Goal: Book appointment/travel/reservation

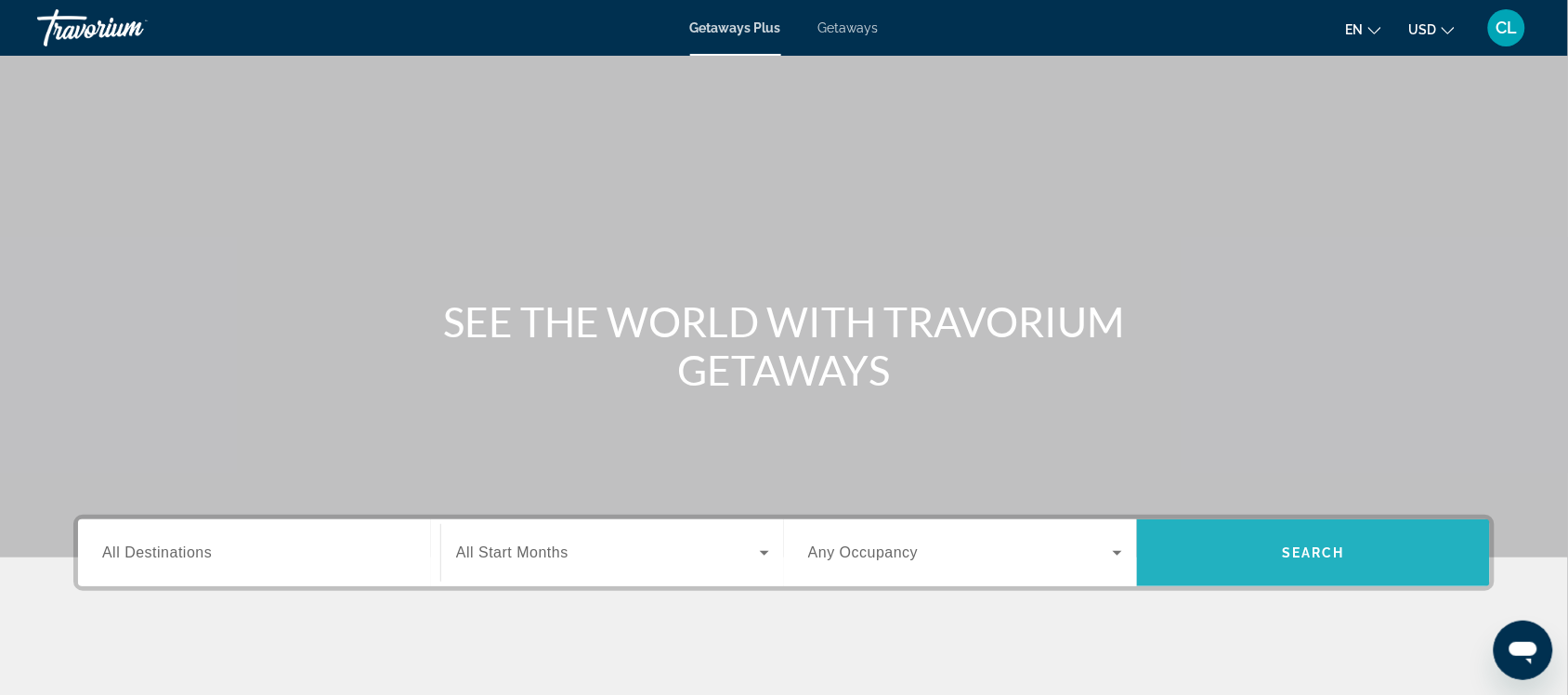
click at [1307, 542] on span "Search" at bounding box center [1313, 553] width 353 height 45
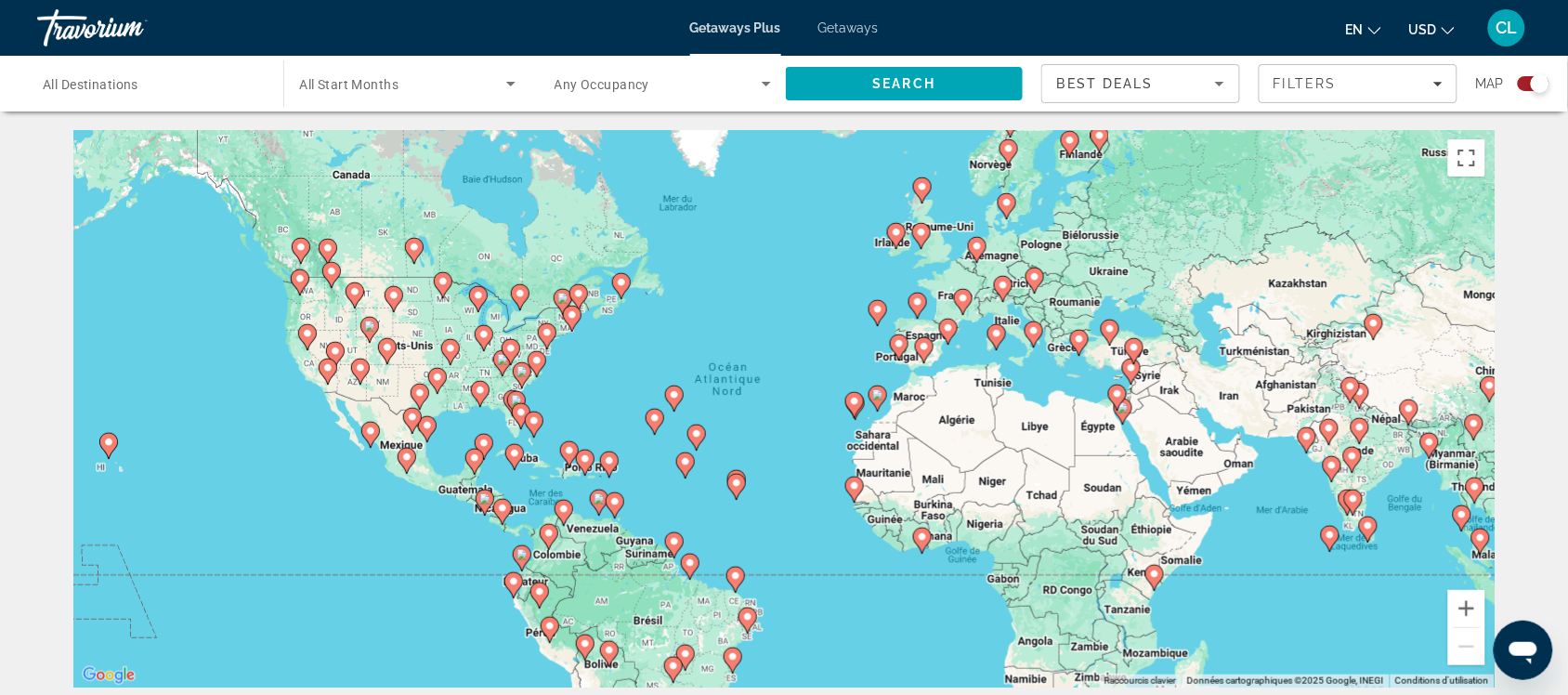
click at [894, 232] on image "Main content" at bounding box center [896, 232] width 11 height 11
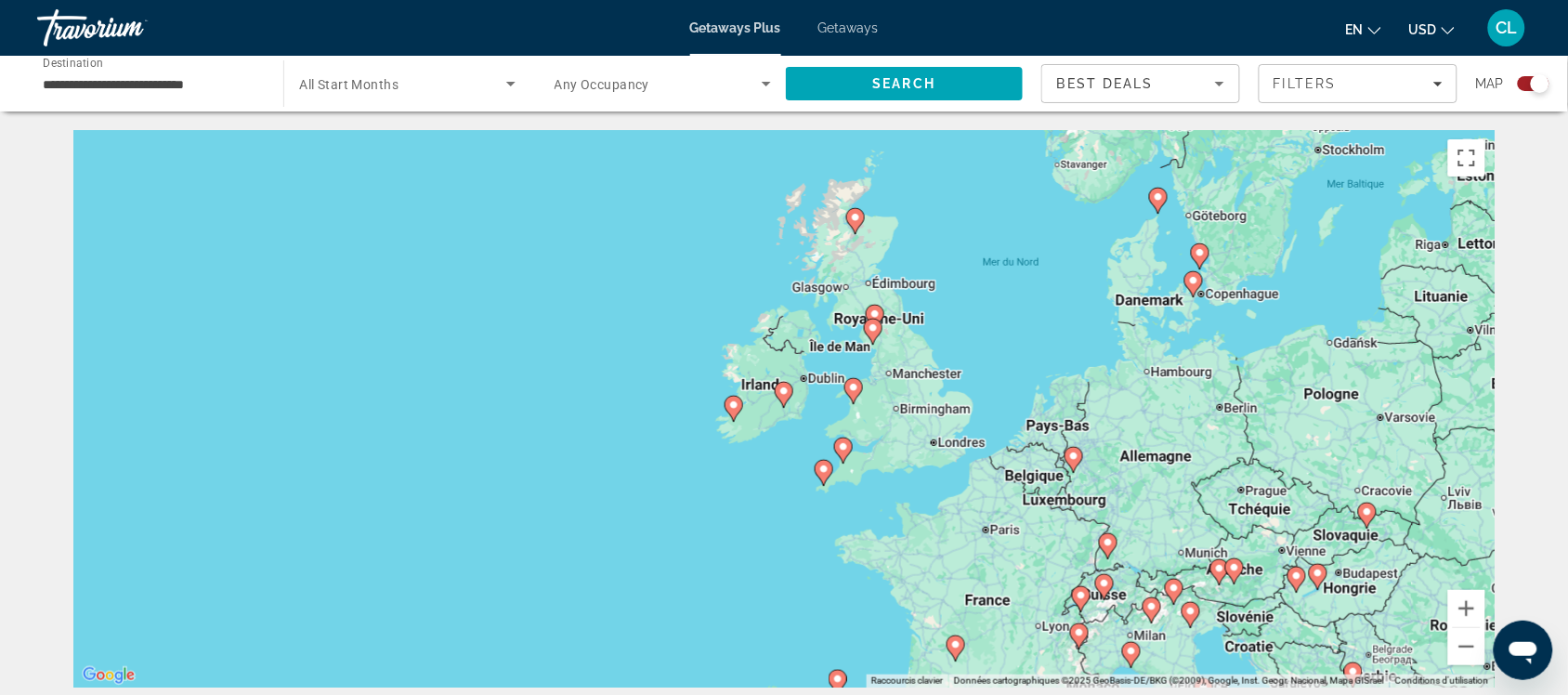
click at [748, 405] on div "Pour activer le glissement avec le clavier, appuyez sur Alt+Entrée. Une fois ce…" at bounding box center [784, 409] width 1421 height 557
click at [732, 412] on icon "Main content" at bounding box center [734, 409] width 17 height 24
click at [740, 406] on g "Main content" at bounding box center [734, 409] width 19 height 26
type input "**********"
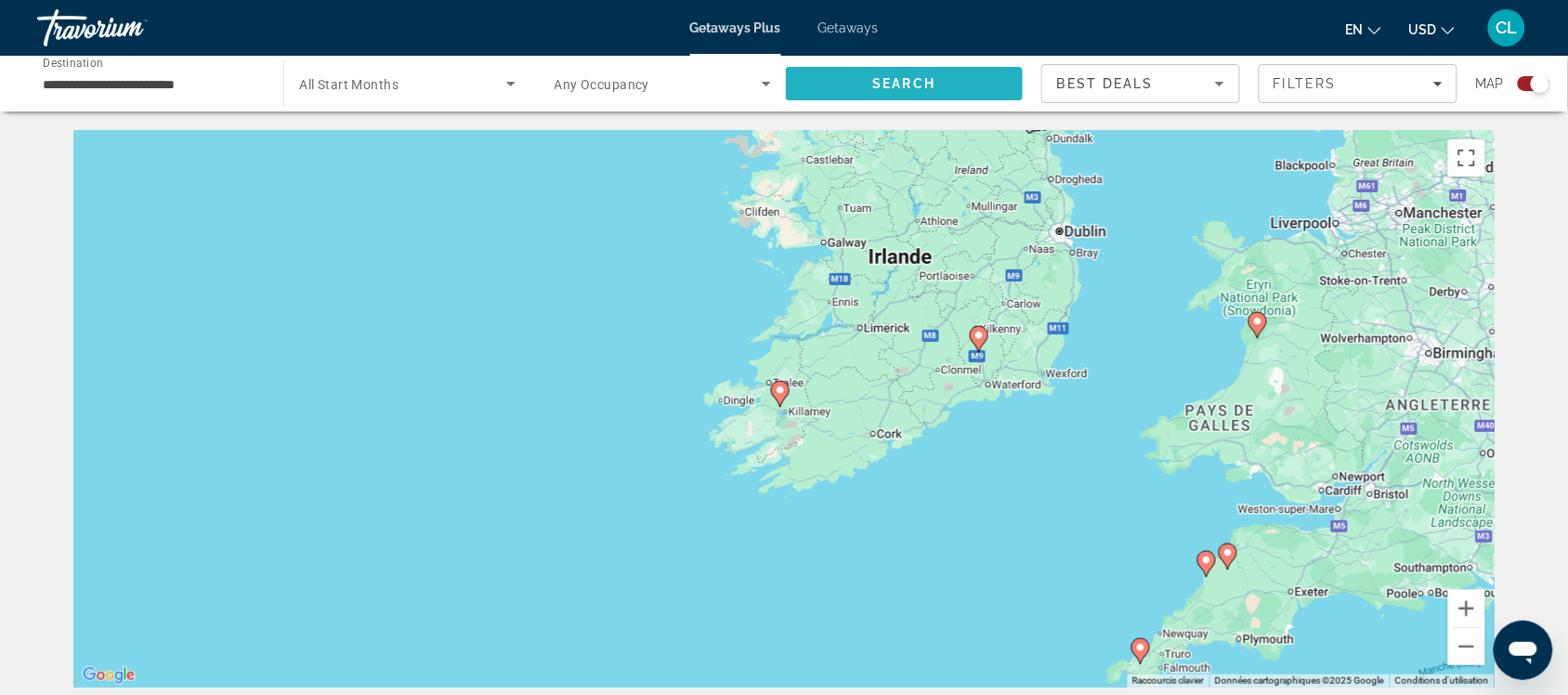
click at [904, 76] on span "Search" at bounding box center [905, 84] width 63 height 15
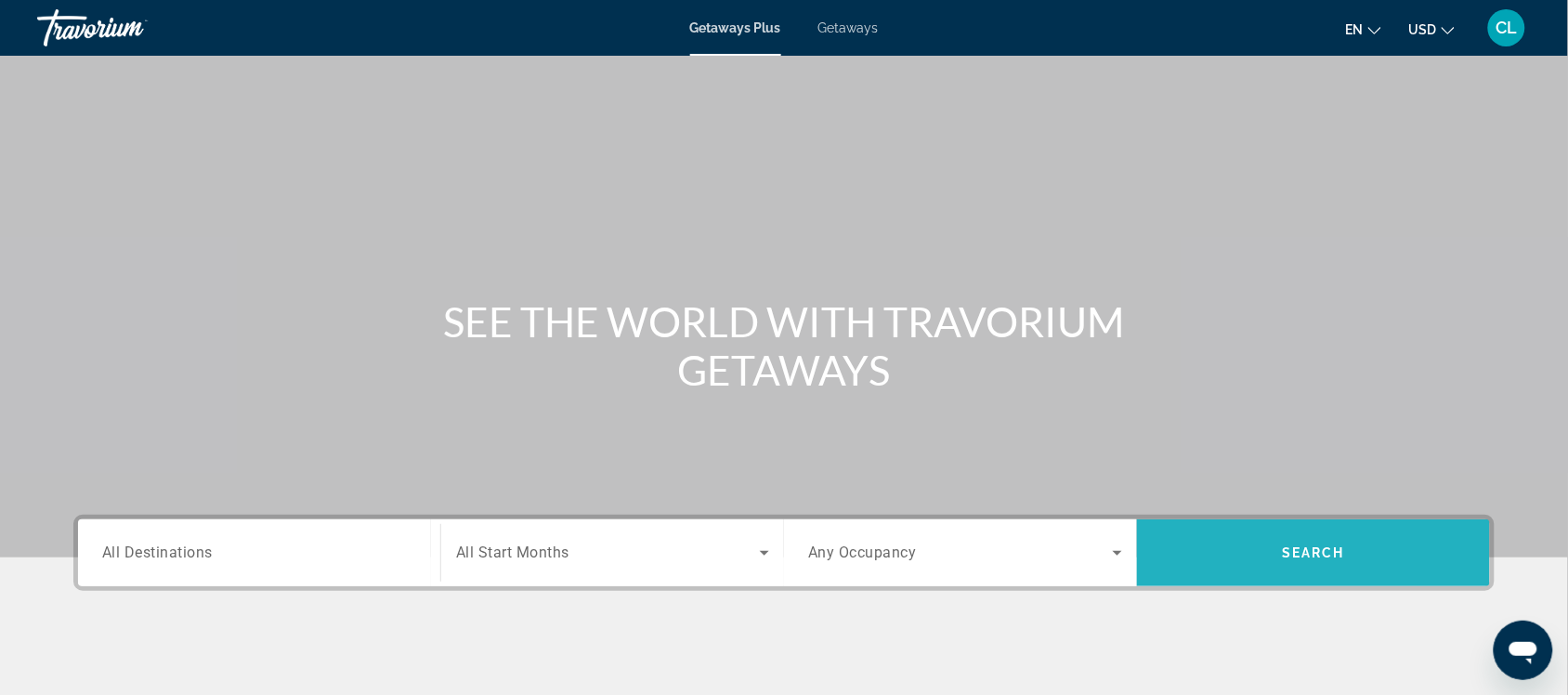
click at [1289, 550] on span "Search" at bounding box center [1313, 553] width 63 height 15
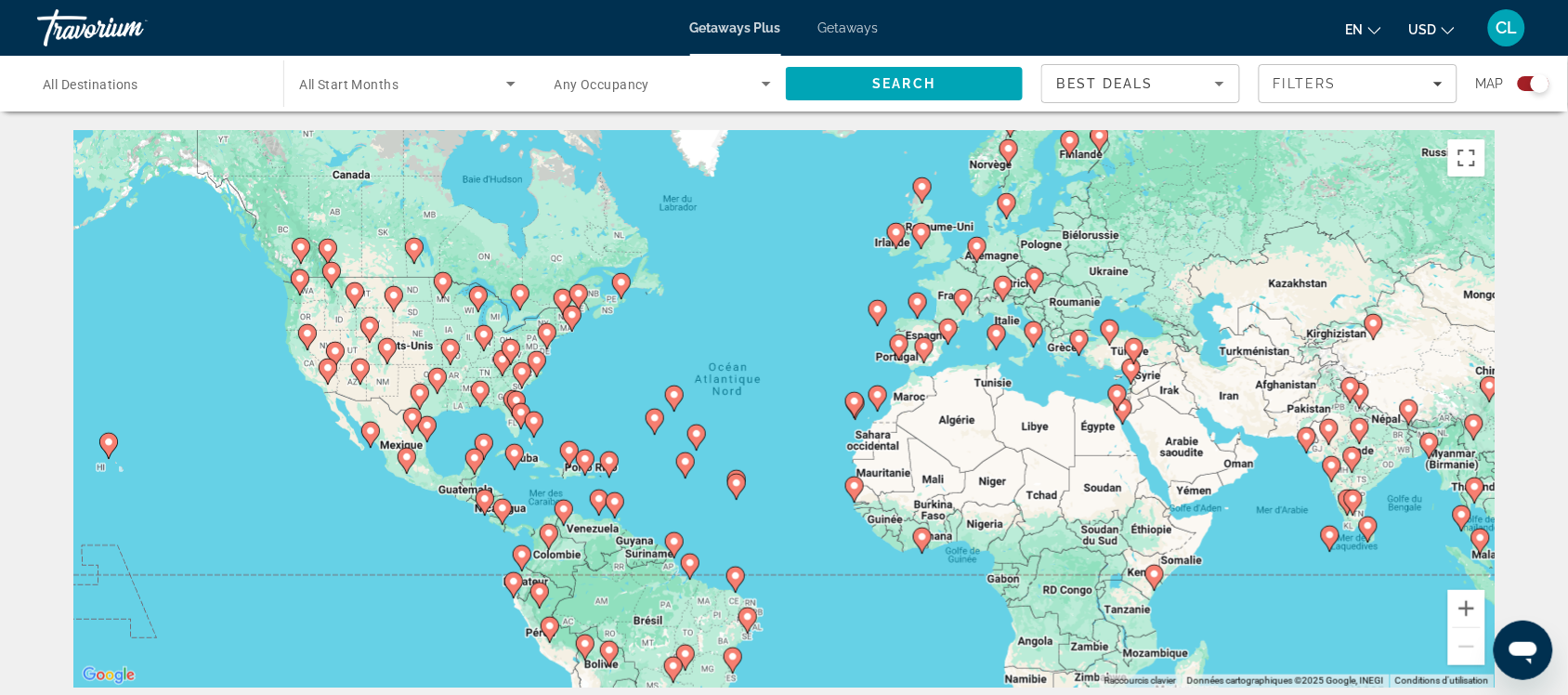
click at [478, 448] on gmp-advanced-marker "Main content" at bounding box center [475, 462] width 19 height 28
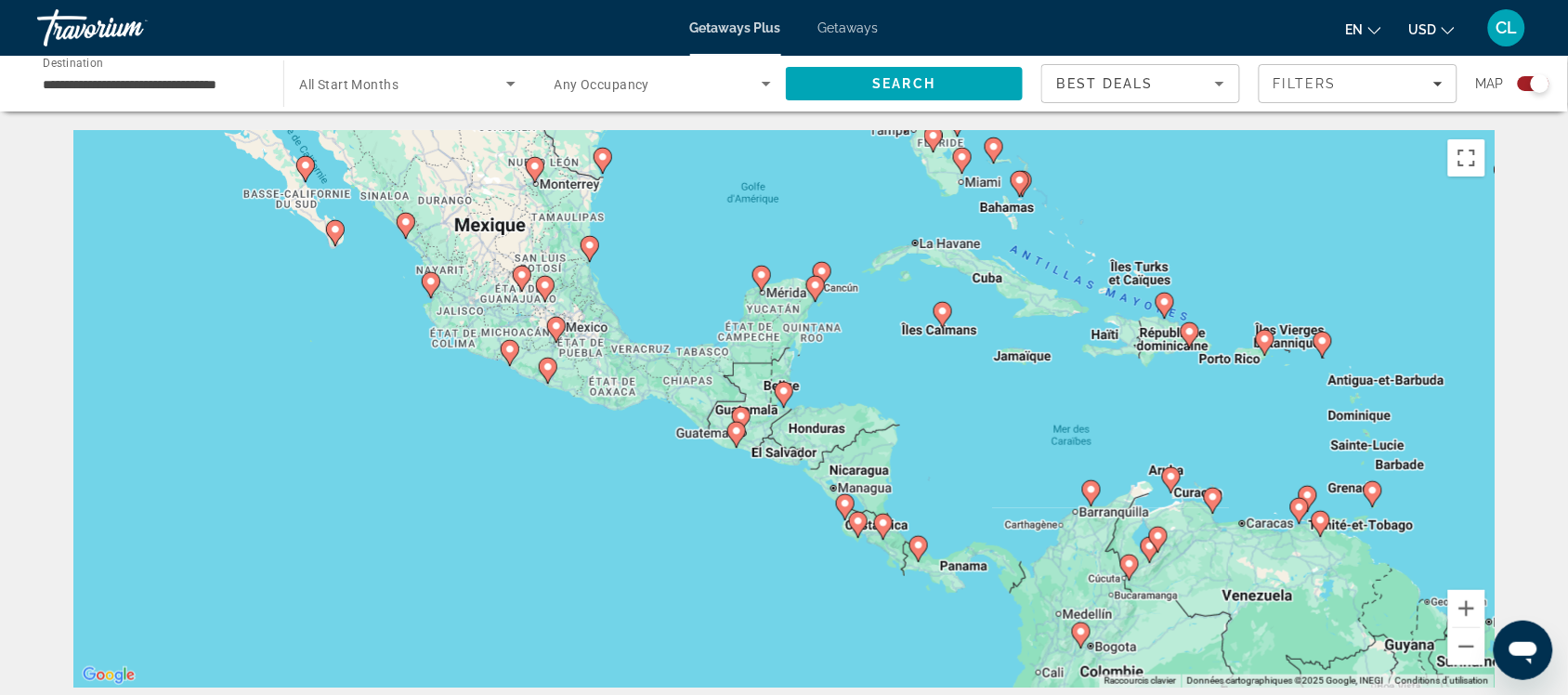
click at [813, 279] on icon "Main content" at bounding box center [816, 289] width 17 height 24
type input "**********"
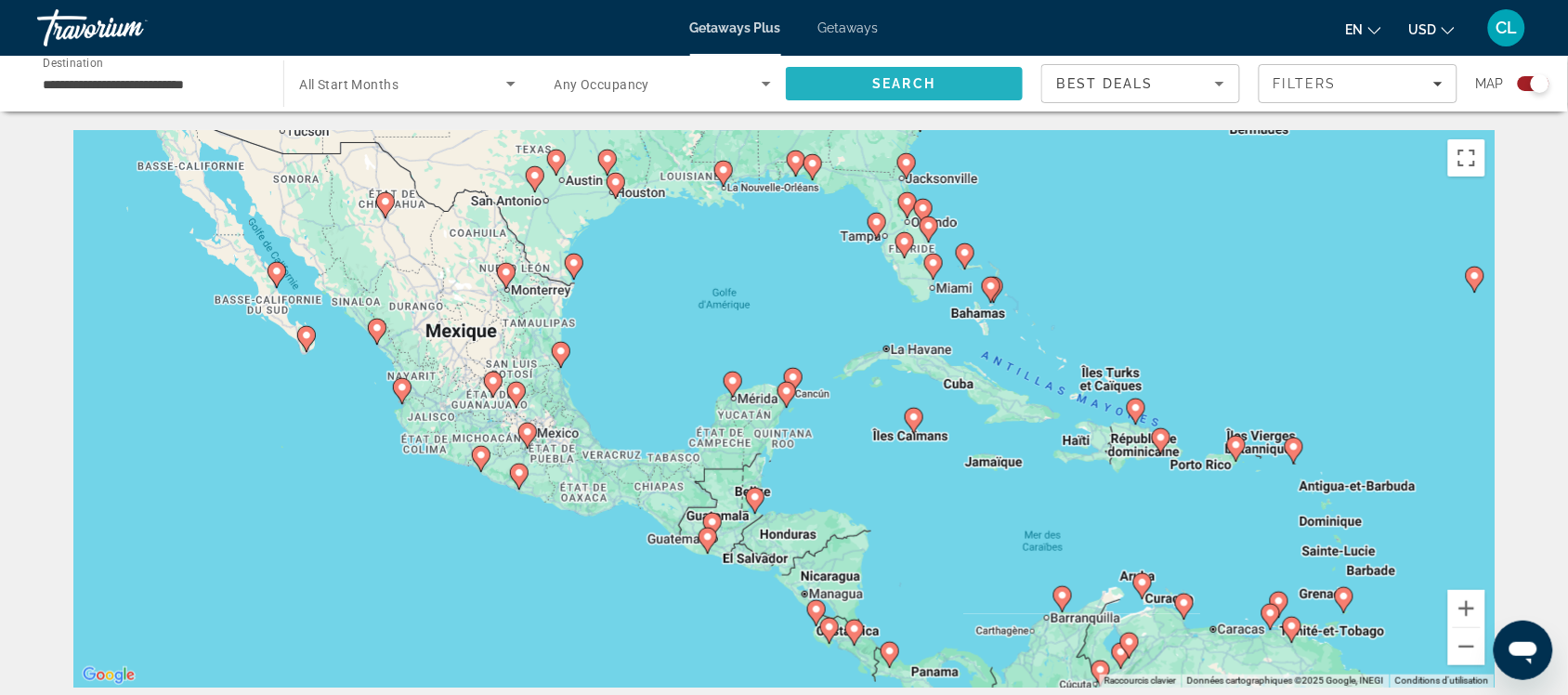
click at [924, 76] on span "Search" at bounding box center [905, 84] width 63 height 15
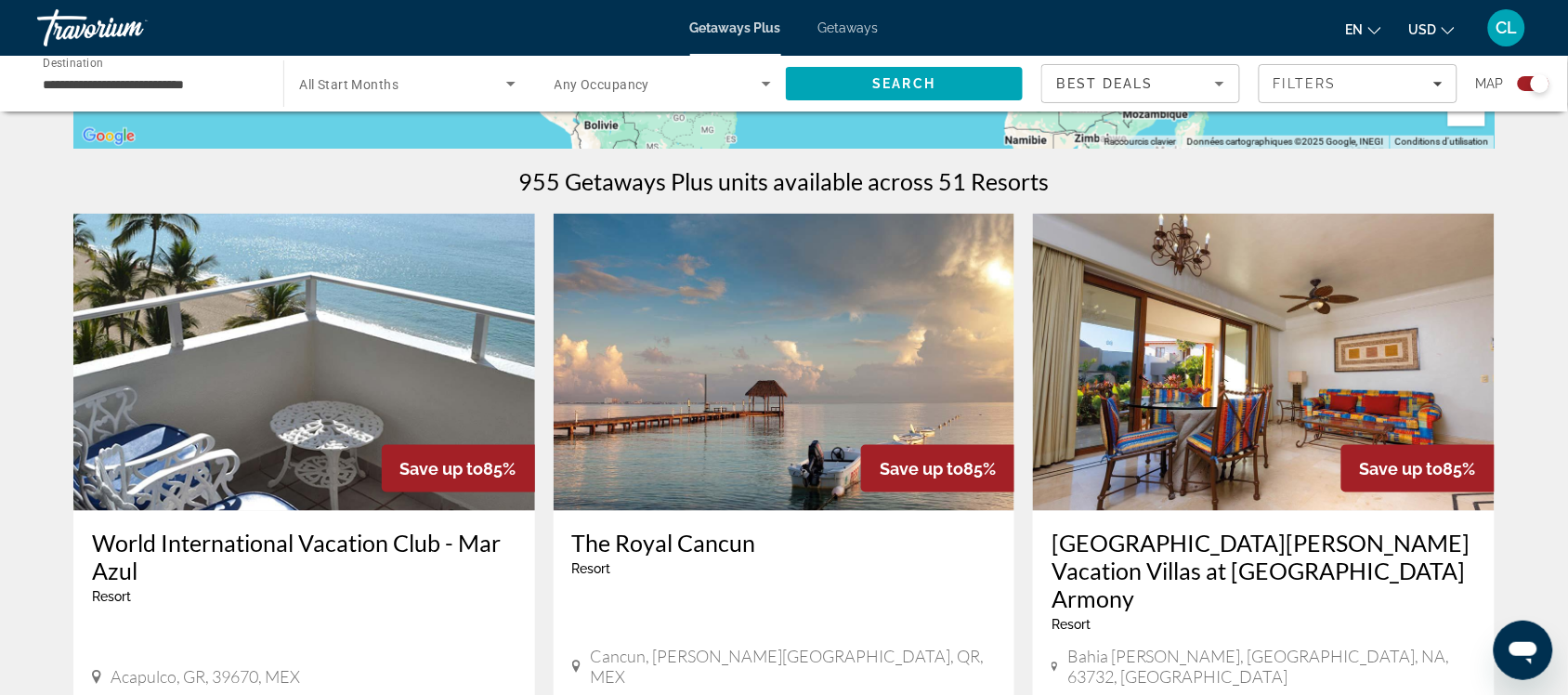
scroll to position [581, 0]
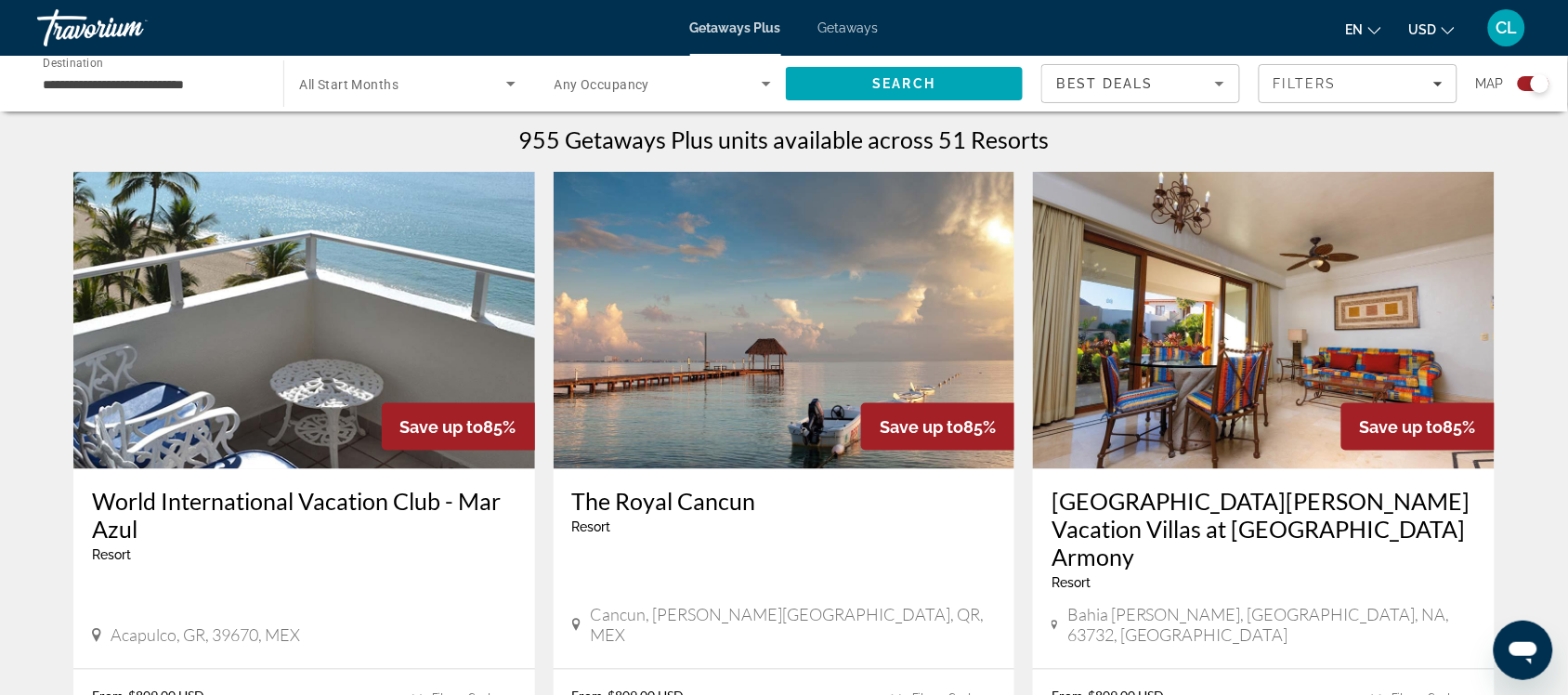
click at [1424, 22] on span "USD" at bounding box center [1423, 30] width 28 height 15
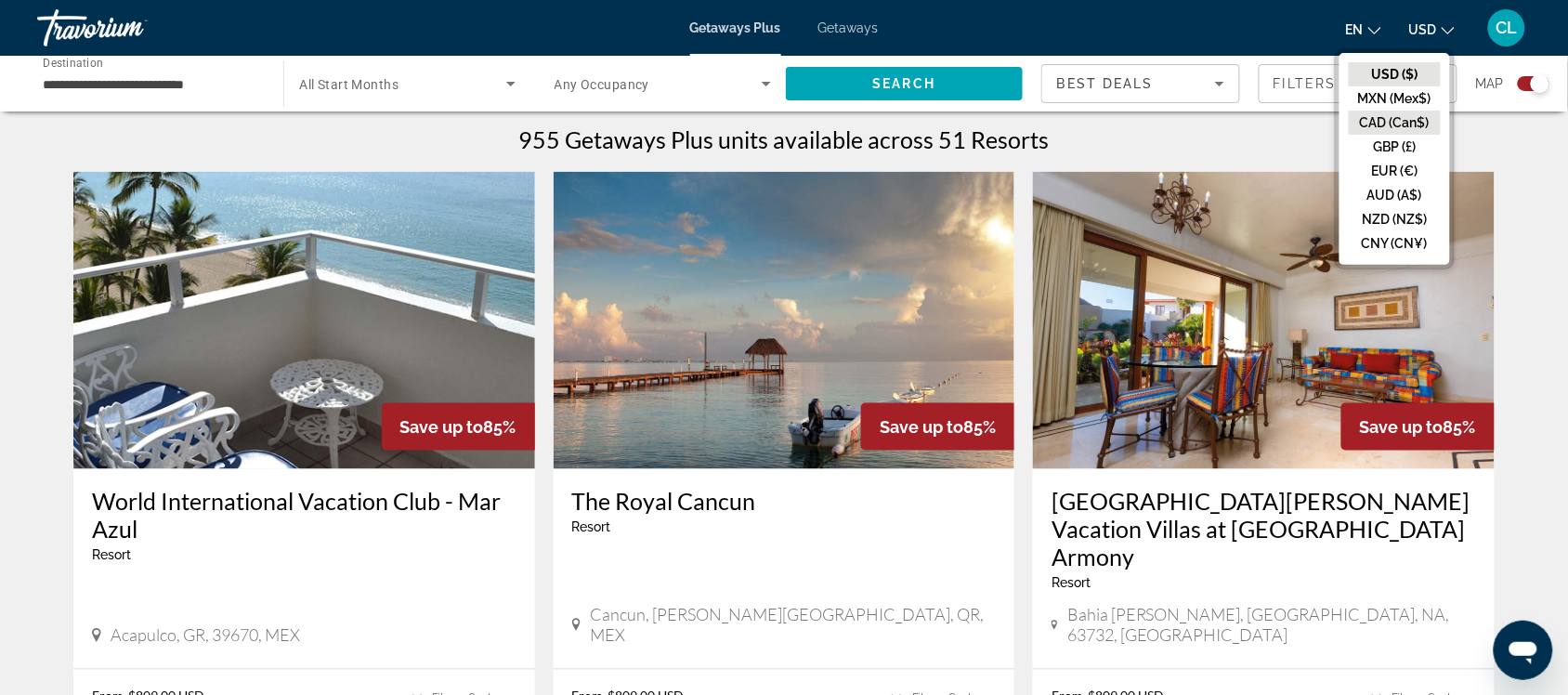
click at [1377, 116] on button "CAD (Can$)" at bounding box center [1394, 123] width 92 height 24
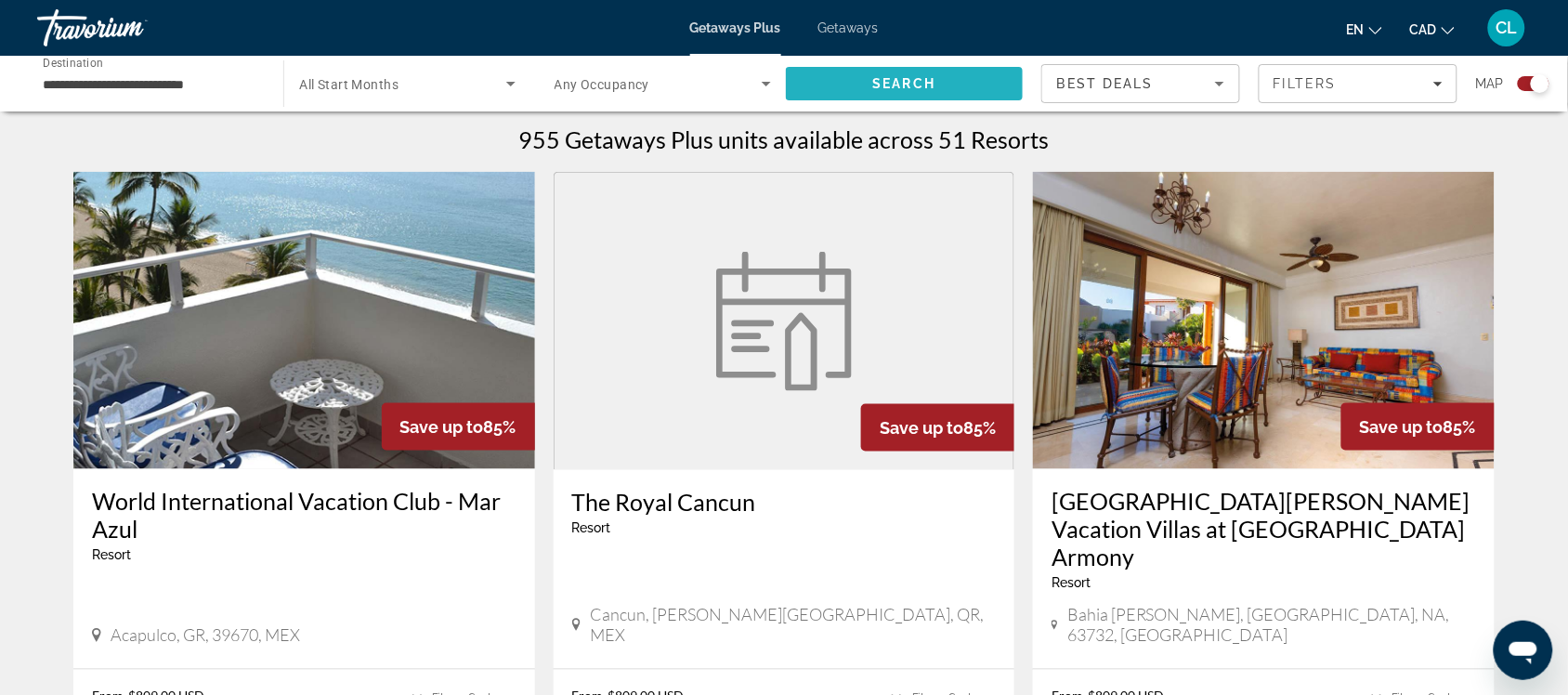
click at [917, 76] on span "Search" at bounding box center [905, 84] width 63 height 15
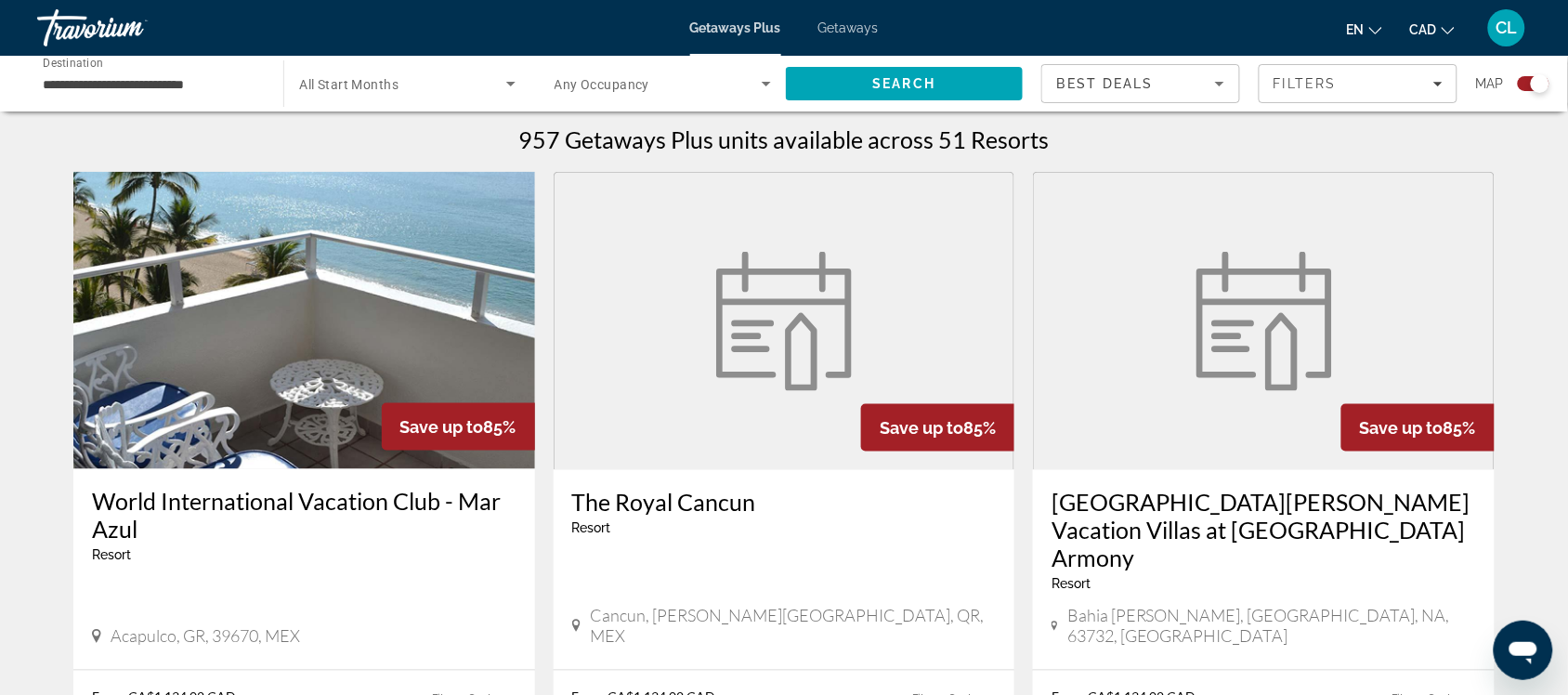
scroll to position [697, 0]
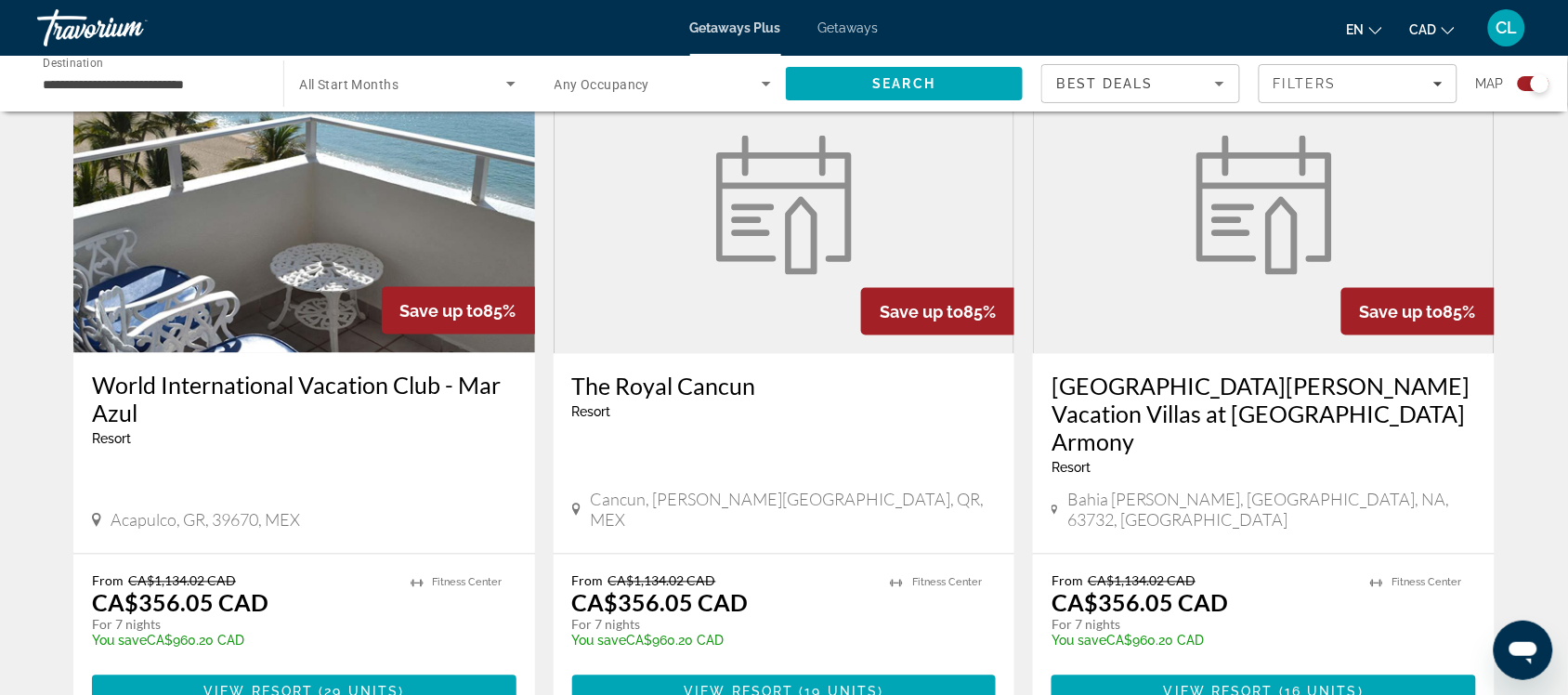
click at [778, 282] on figure "Main content" at bounding box center [784, 205] width 460 height 297
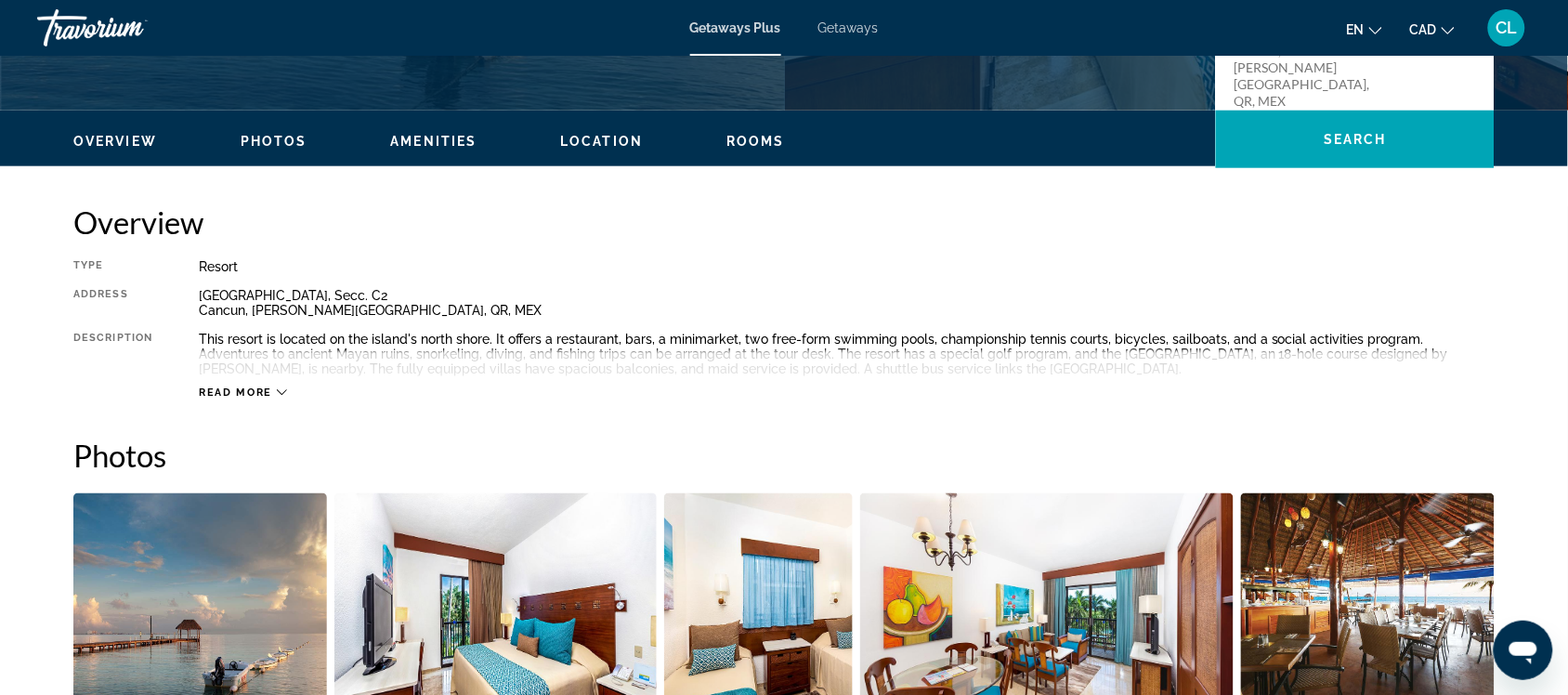
scroll to position [465, 0]
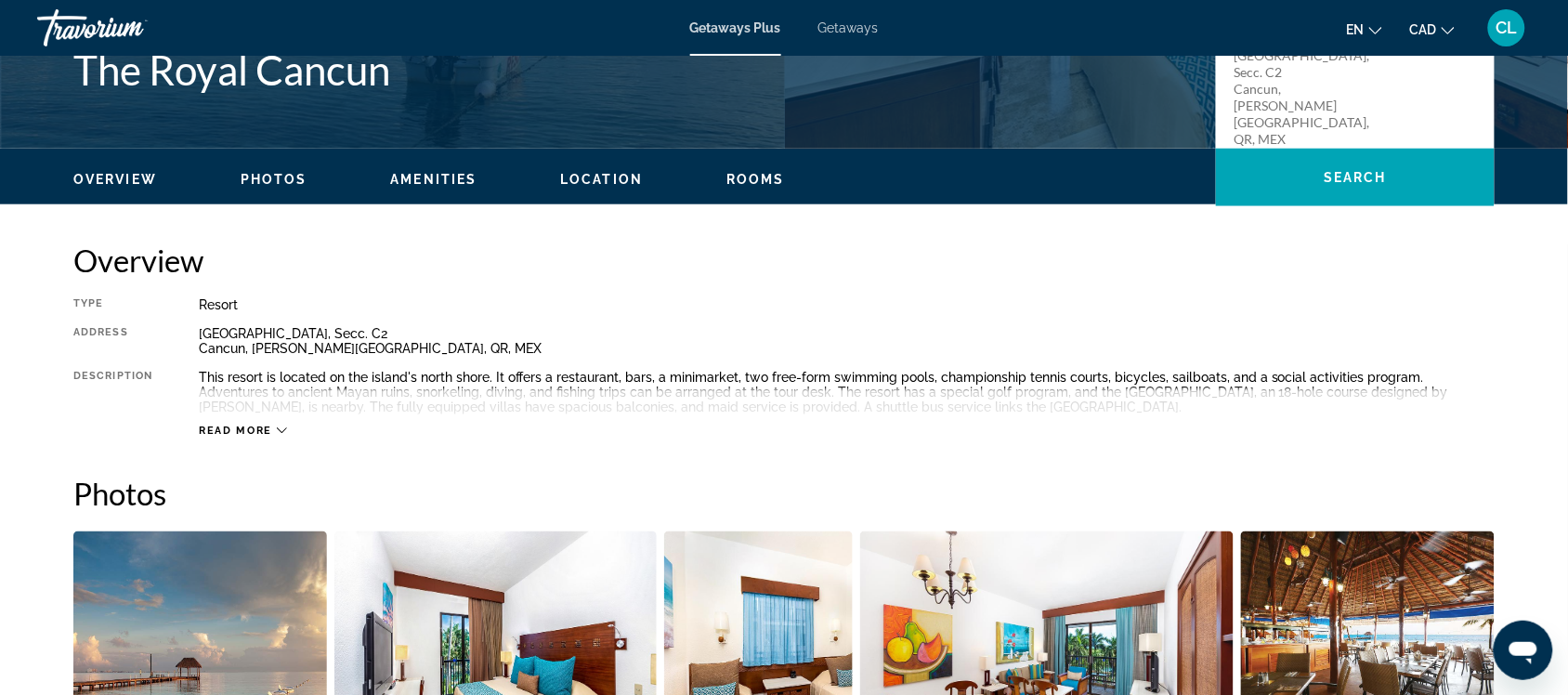
click at [272, 424] on button "Read more" at bounding box center [242, 430] width 88 height 14
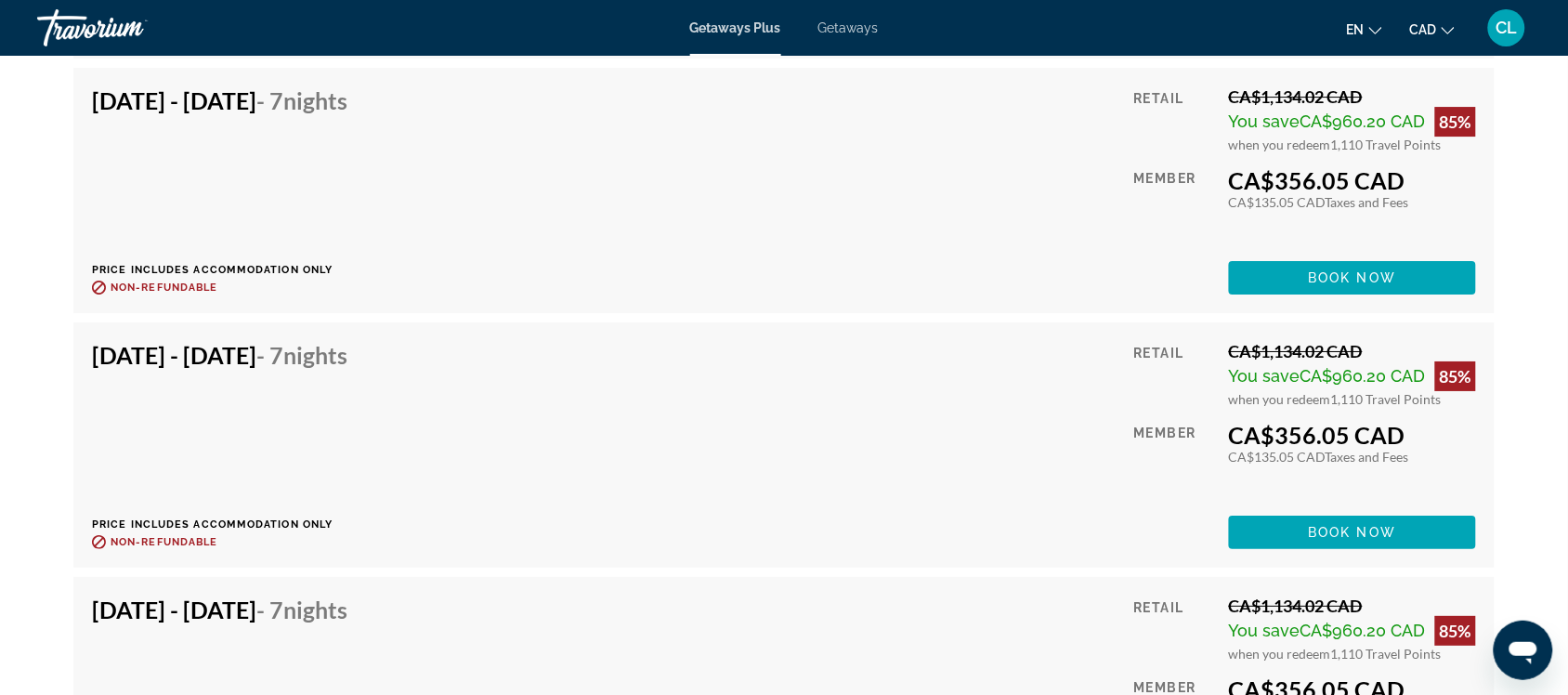
scroll to position [3832, 0]
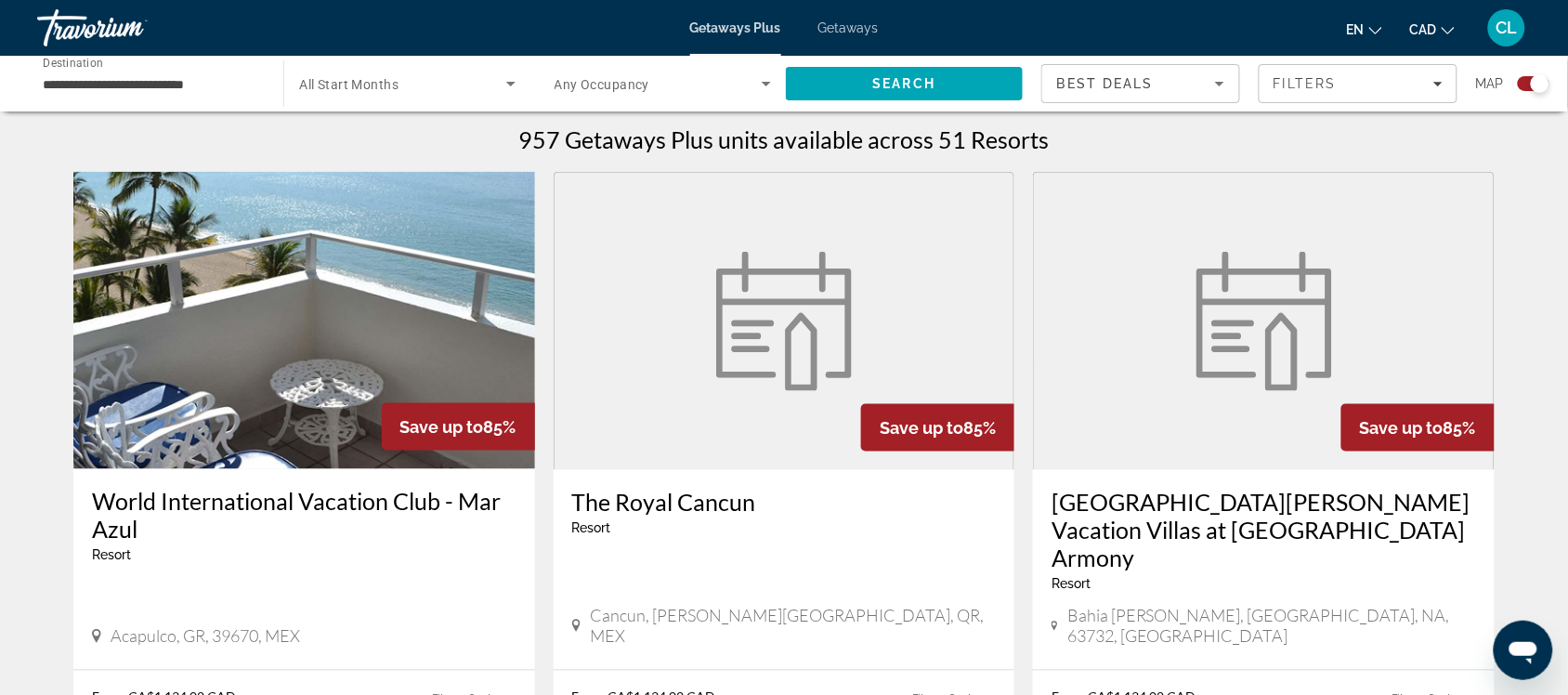
scroll to position [697, 0]
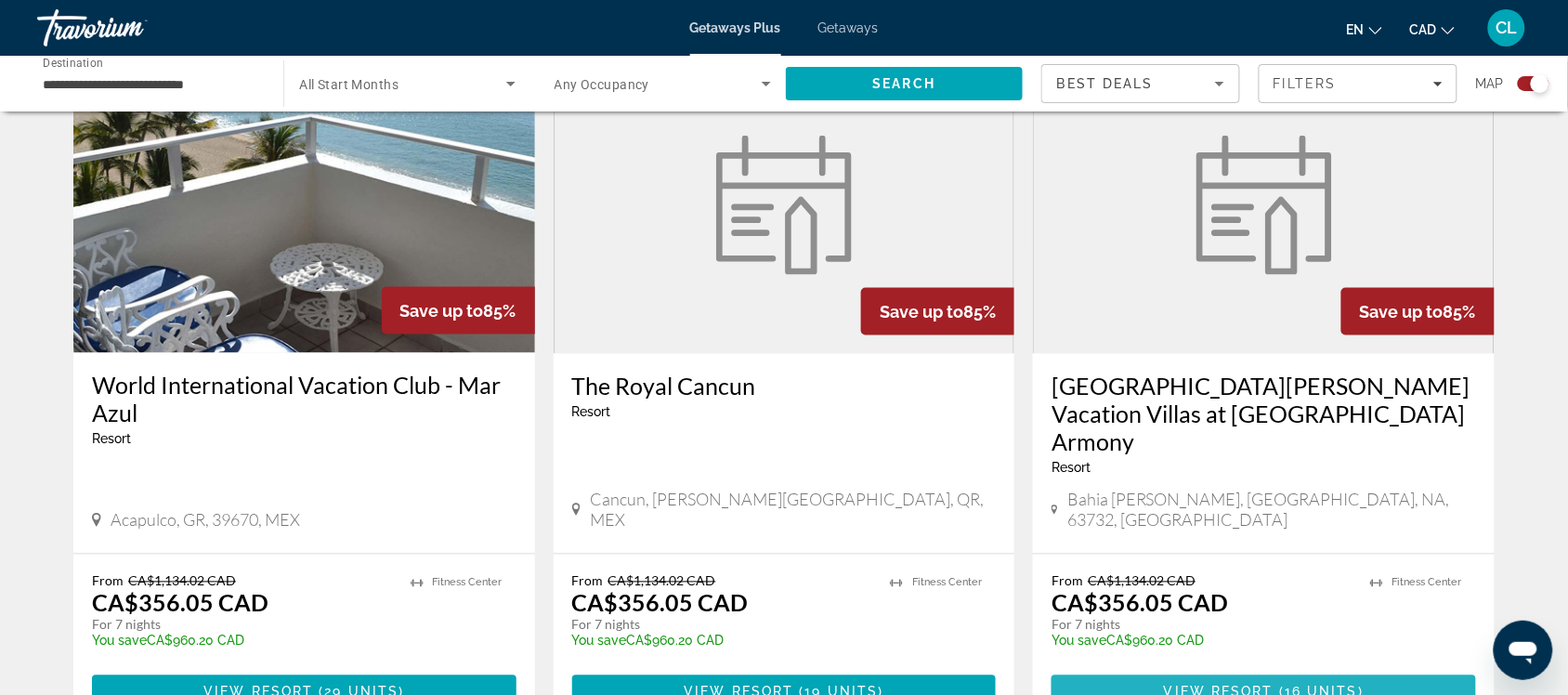
click at [1314, 685] on span "16 units" at bounding box center [1321, 692] width 73 height 15
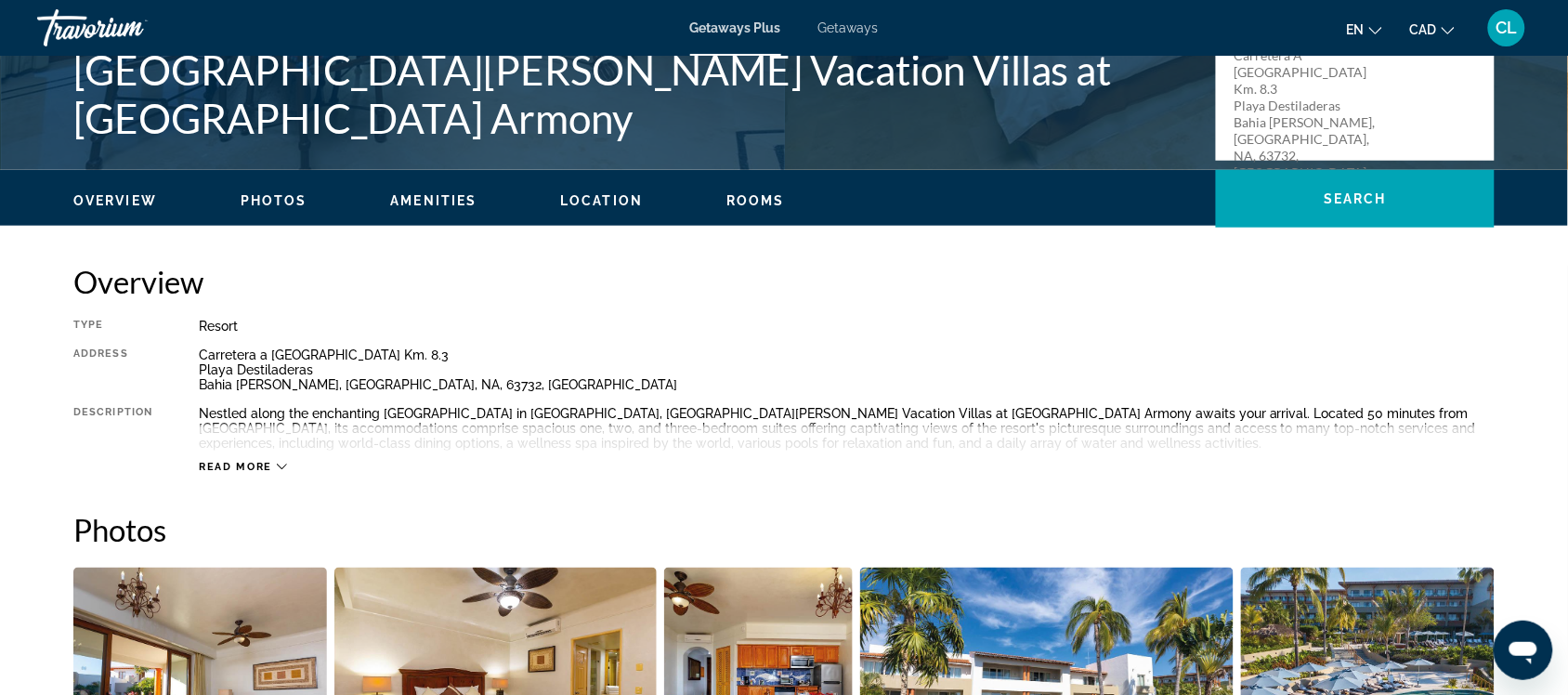
scroll to position [465, 0]
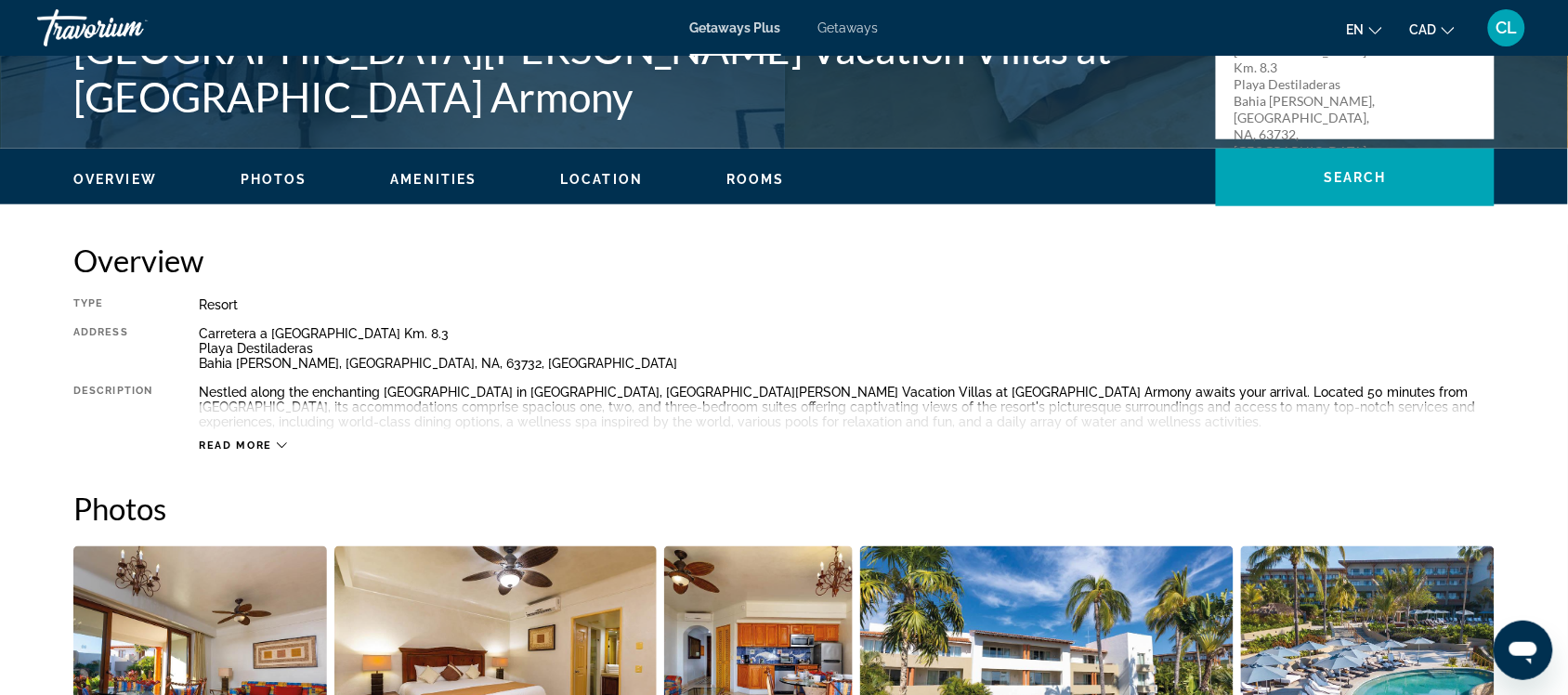
click at [280, 437] on div "Read more" at bounding box center [846, 426] width 1296 height 51
click at [280, 441] on icon "Main content" at bounding box center [281, 445] width 10 height 10
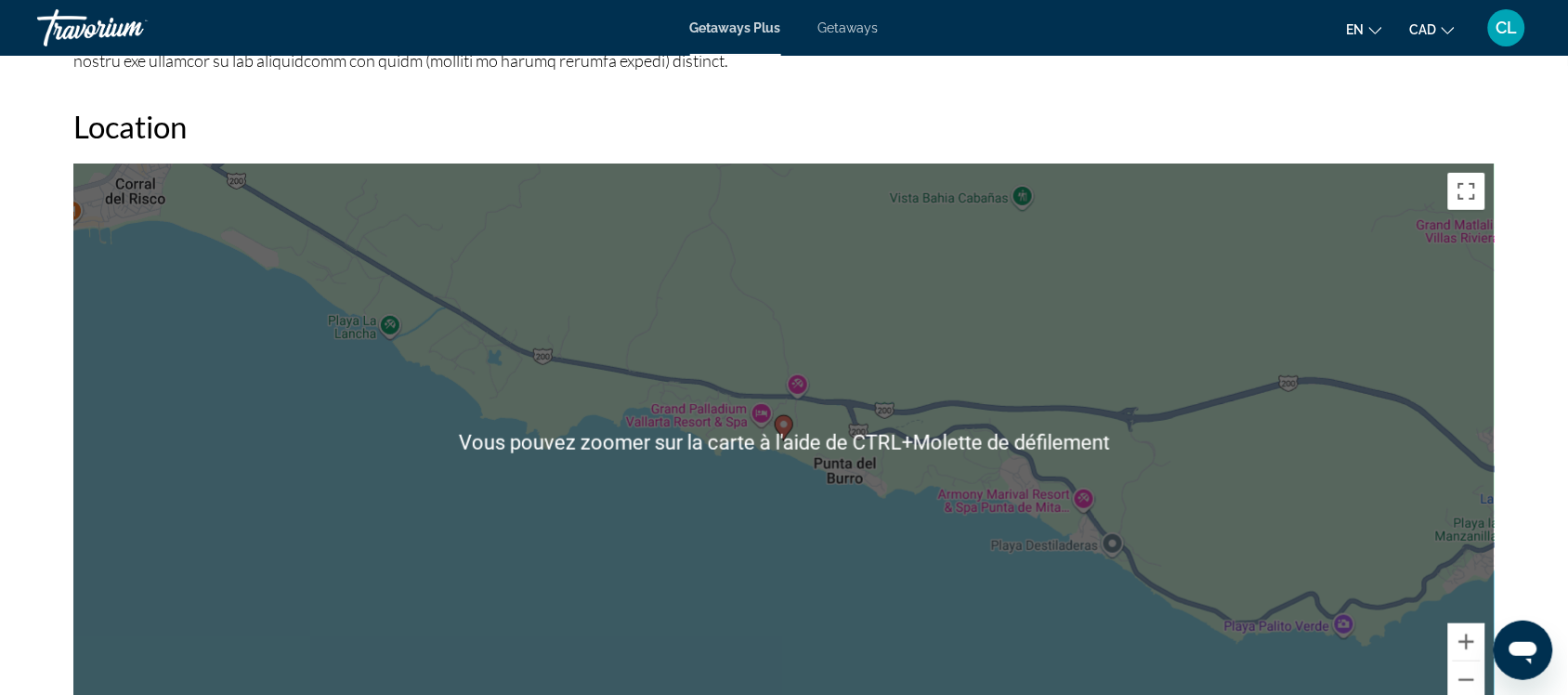
scroll to position [2322, 0]
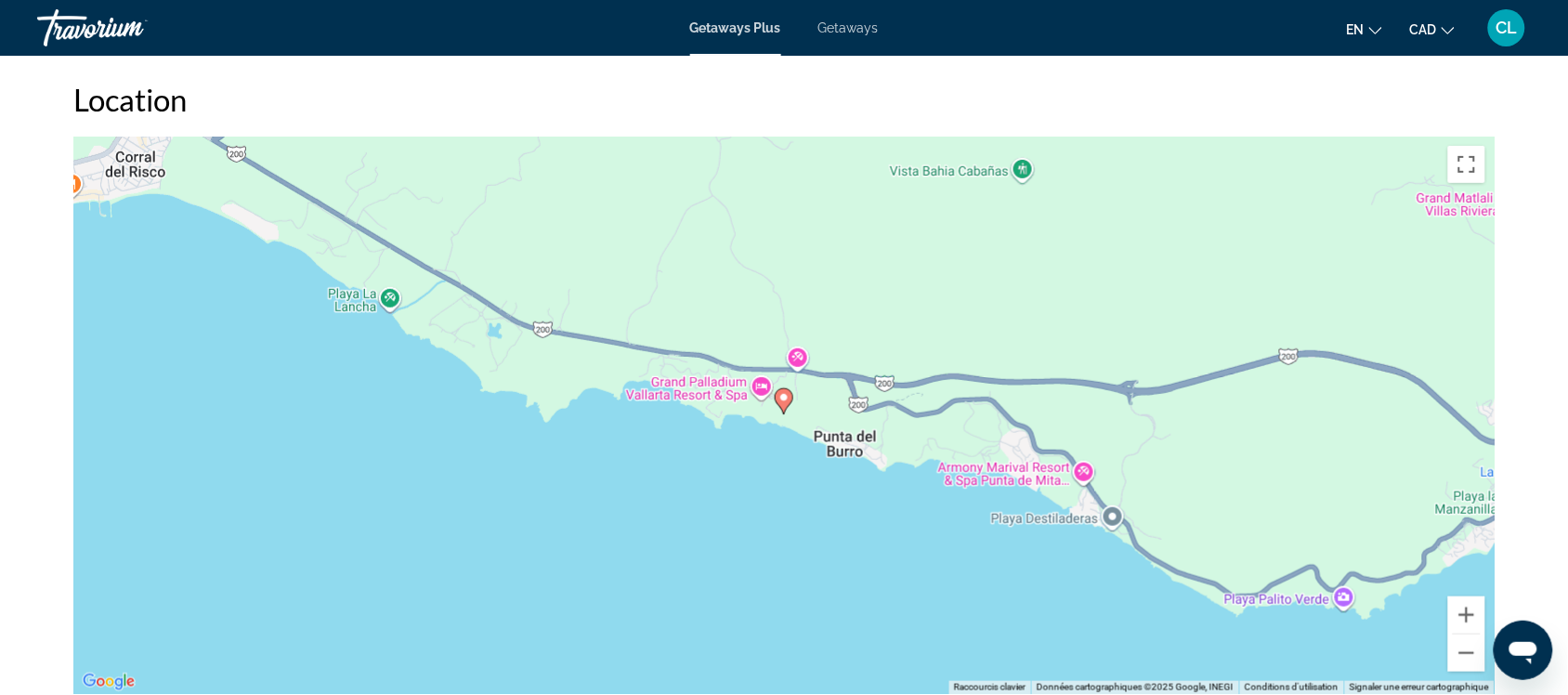
click at [954, 433] on div "Pour activer le glissement avec le clavier, appuyez sur Alt+Entrée. Une fois ce…" at bounding box center [784, 415] width 1421 height 557
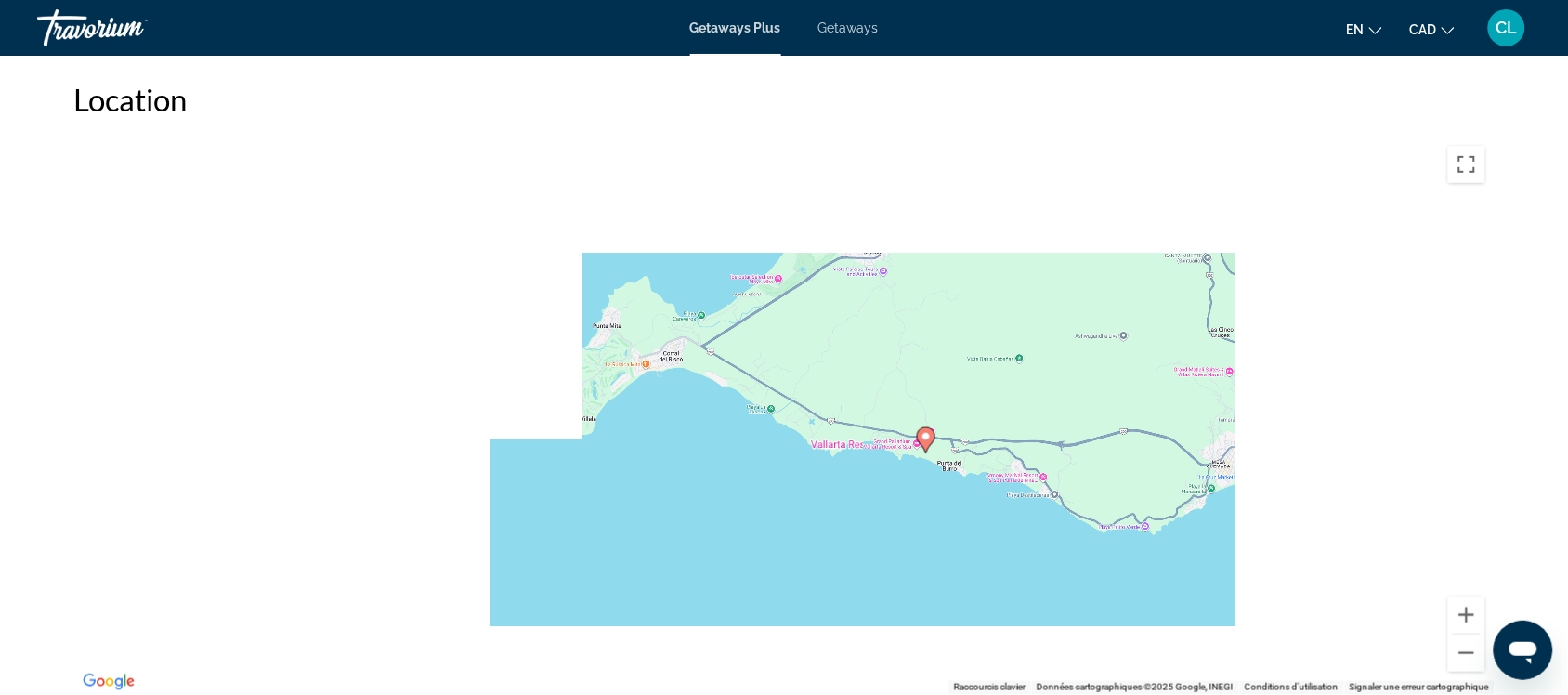
drag, startPoint x: 987, startPoint y: 453, endPoint x: 1008, endPoint y: 462, distance: 22.8
click at [1008, 462] on div "Pour activer le glissement avec le clavier, appuyez sur Alt+Entrée. Une fois ce…" at bounding box center [784, 415] width 1421 height 557
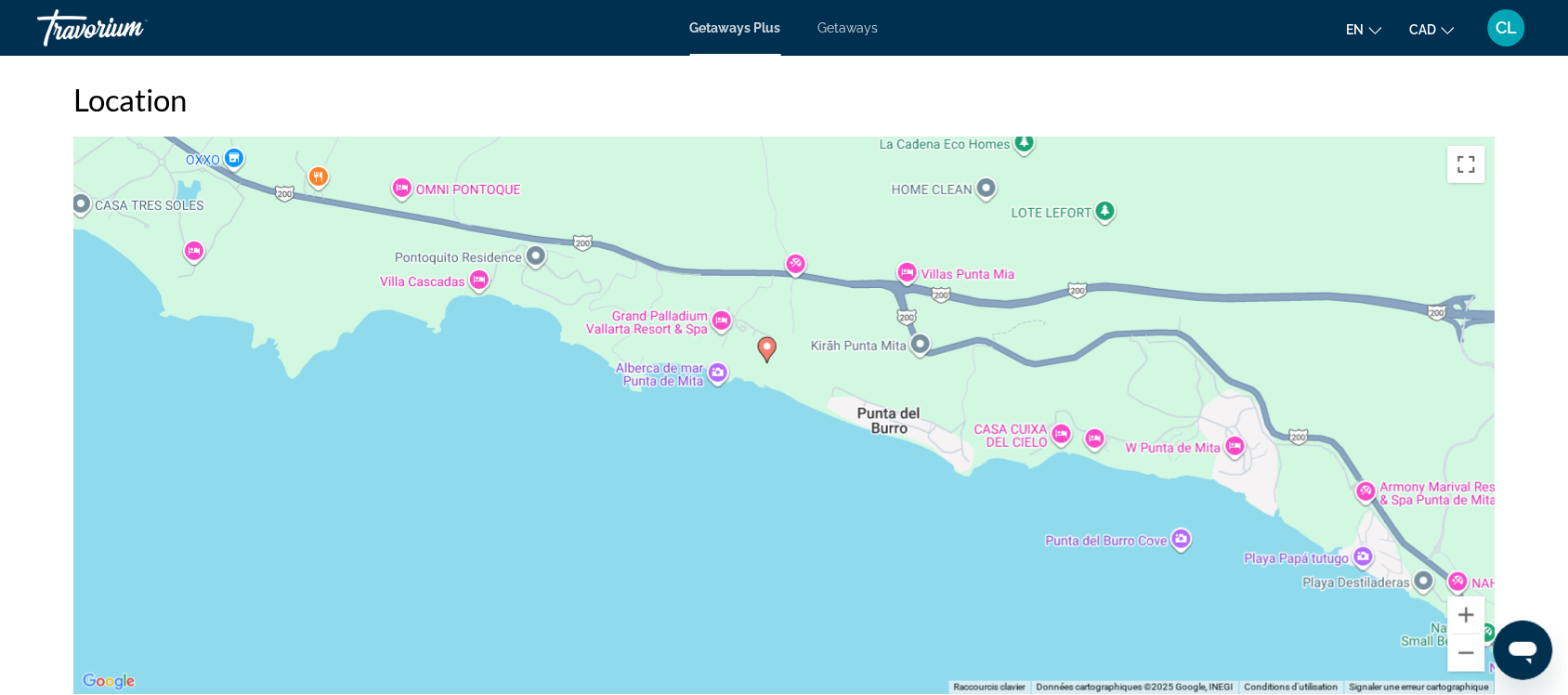
drag, startPoint x: 792, startPoint y: 513, endPoint x: 838, endPoint y: 523, distance: 47.1
click at [838, 523] on div "Pour activer le glissement avec le clavier, appuyez sur Alt+Entrée. Une fois ce…" at bounding box center [784, 415] width 1421 height 557
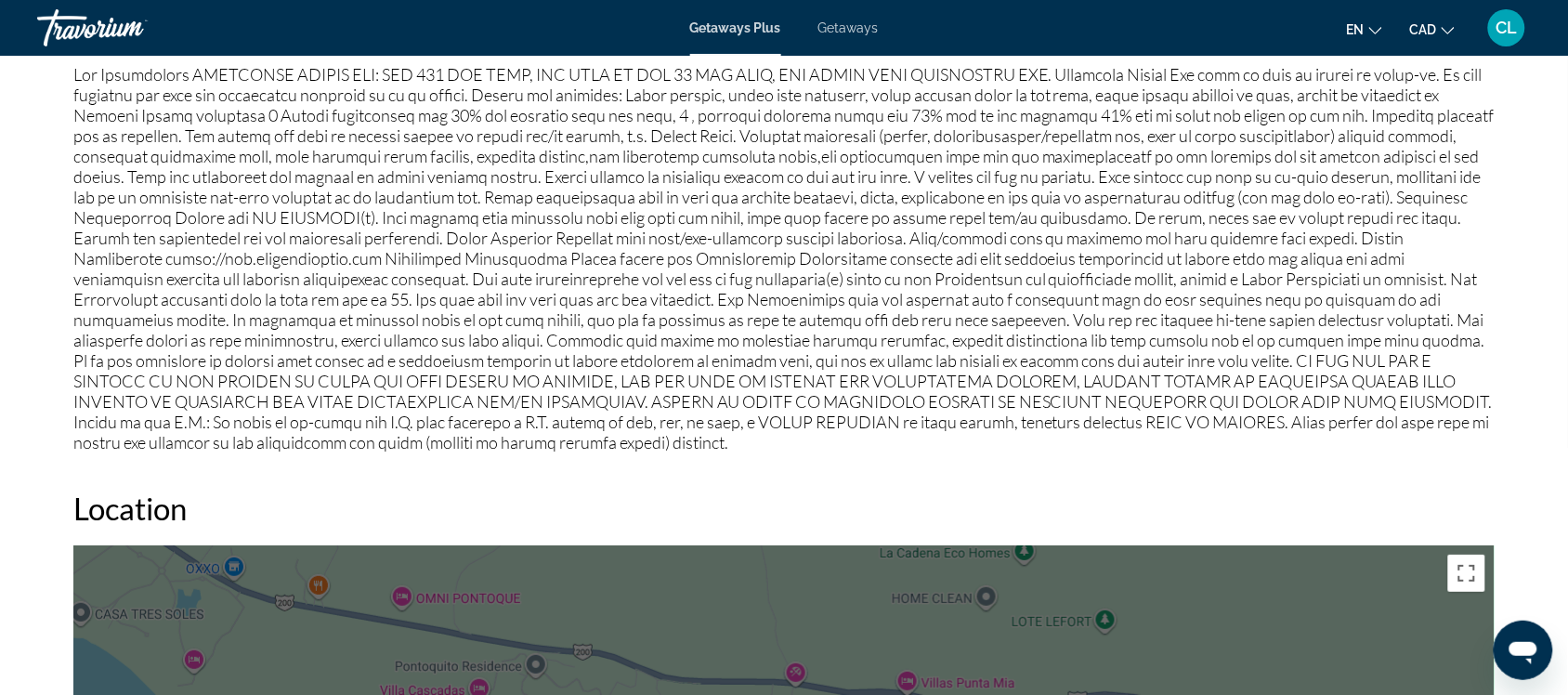
scroll to position [1742, 0]
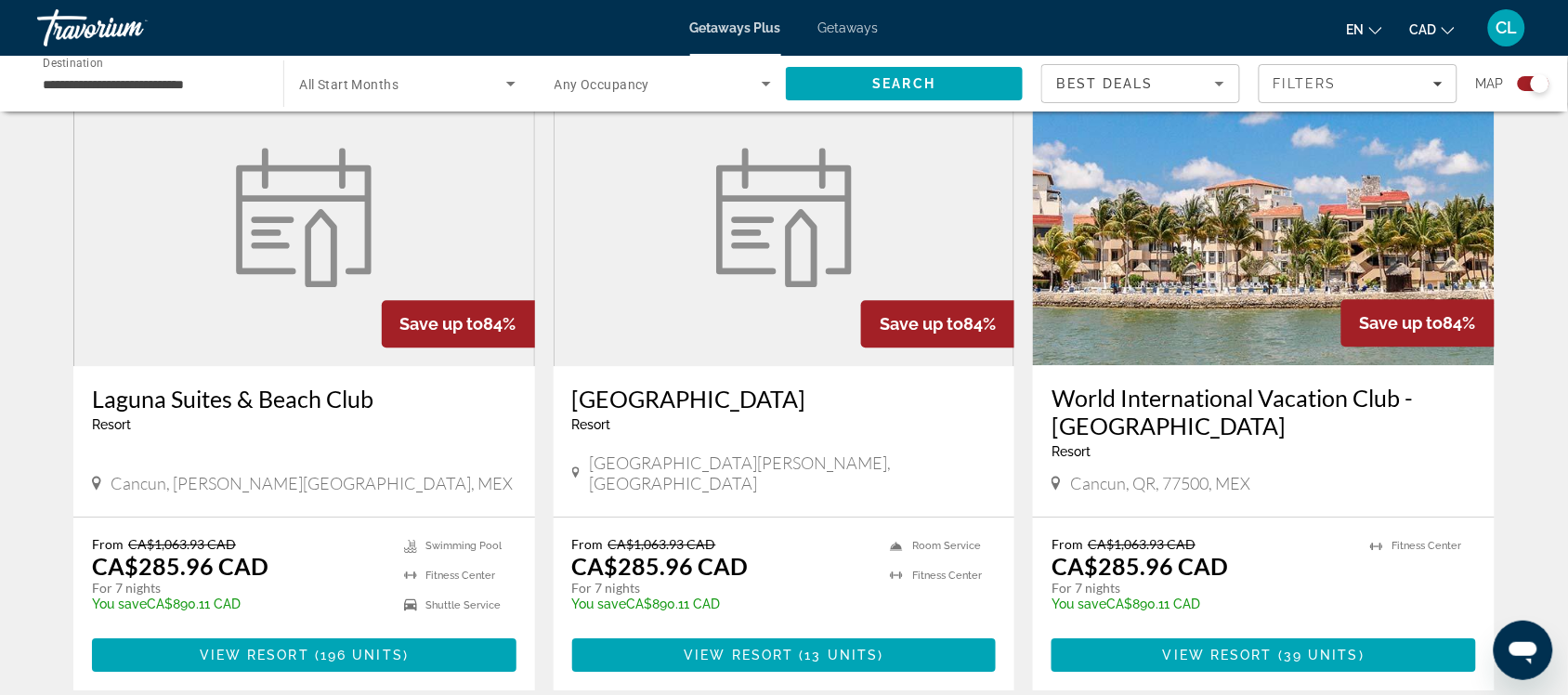
scroll to position [1278, 0]
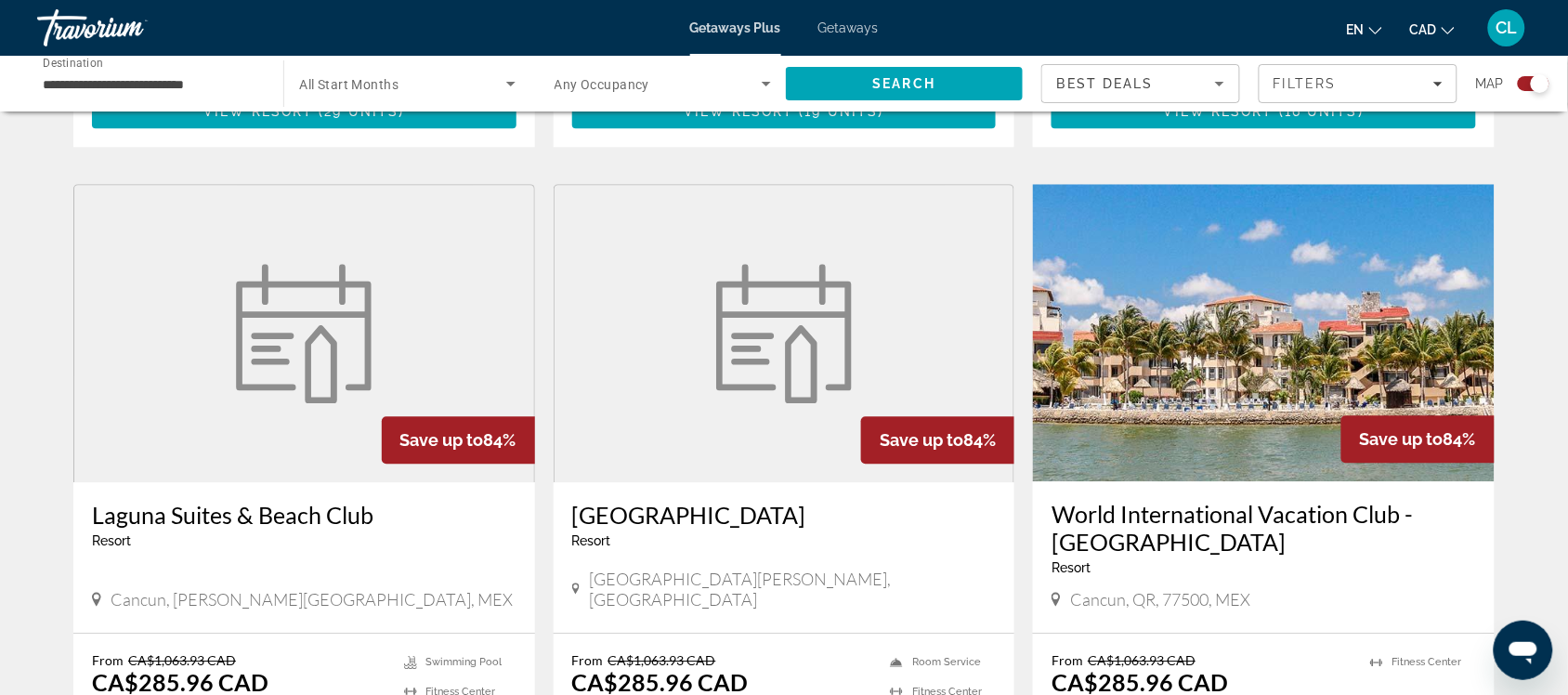
click at [263, 332] on img "Main content" at bounding box center [304, 334] width 158 height 139
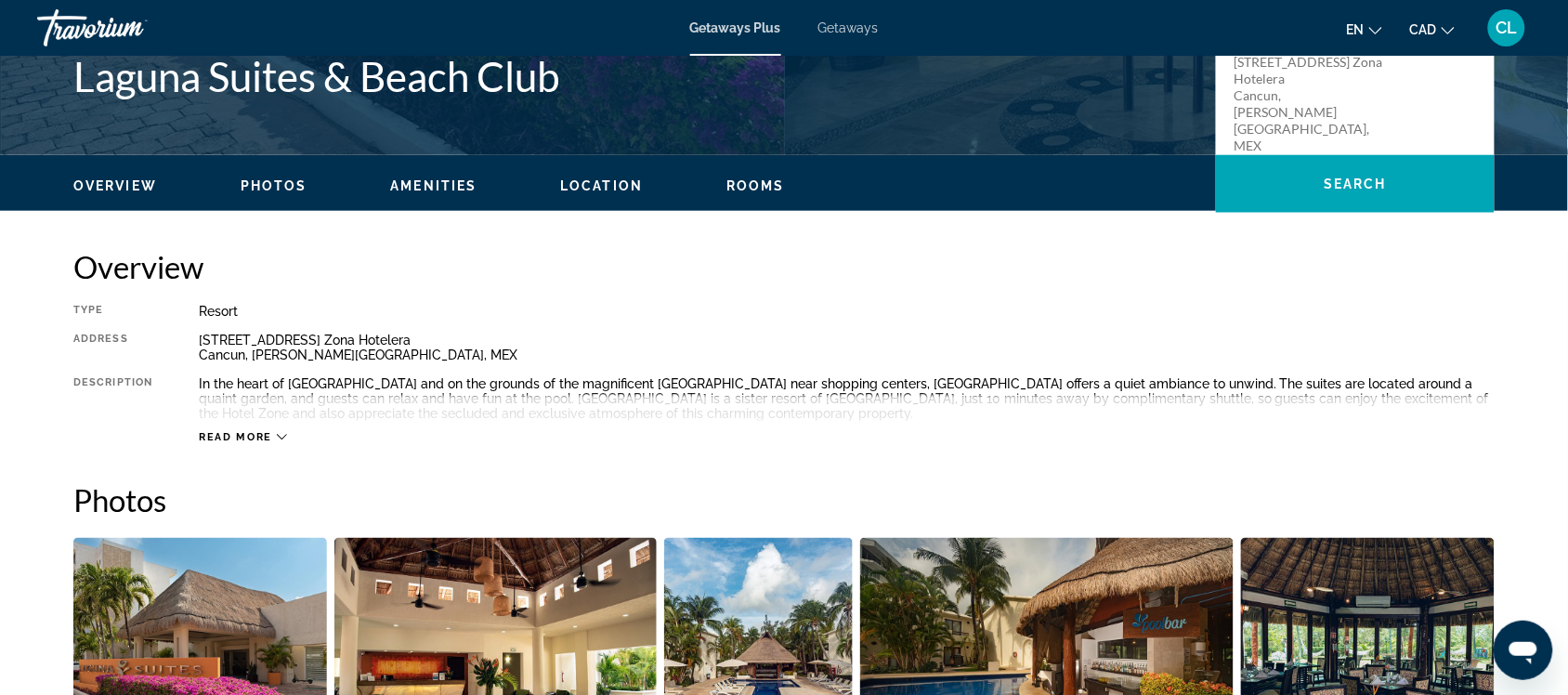
scroll to position [465, 0]
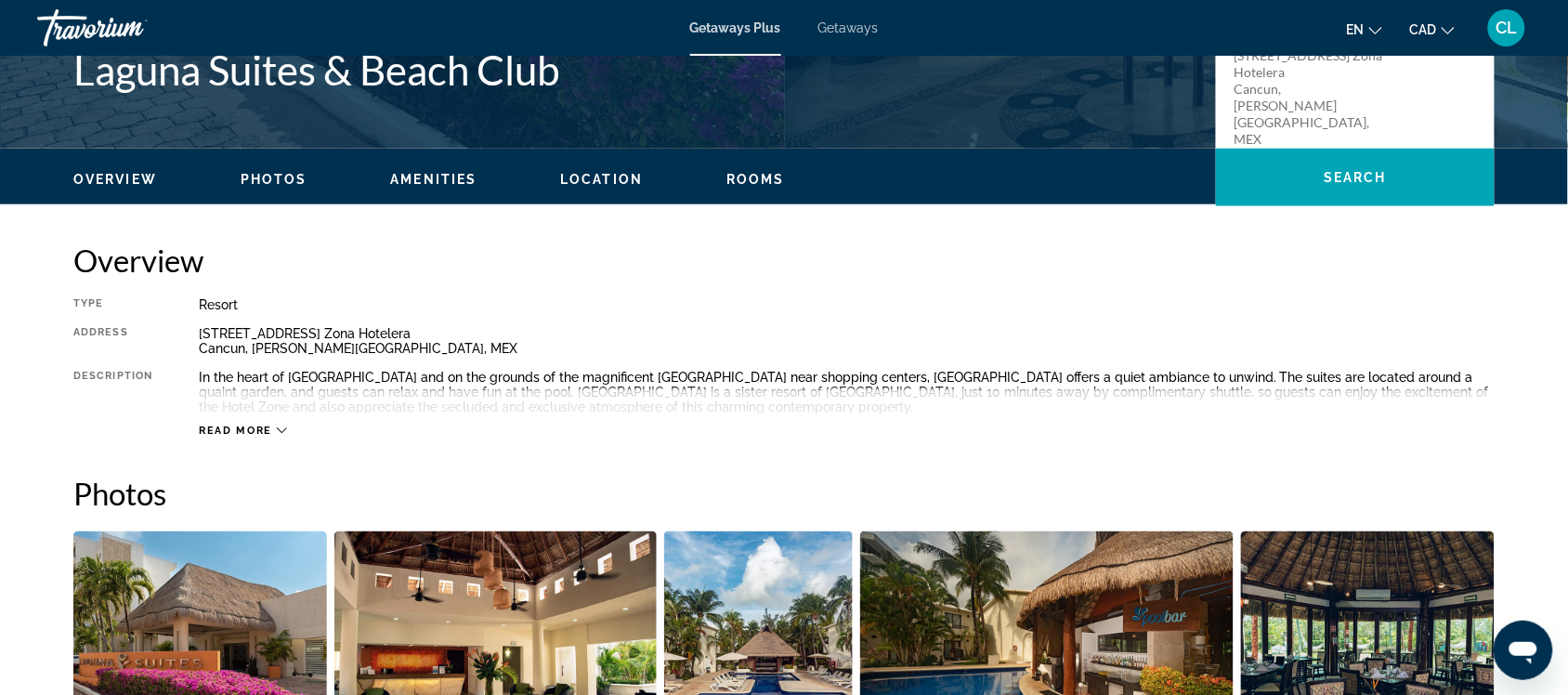
click at [279, 426] on icon "Main content" at bounding box center [281, 430] width 10 height 10
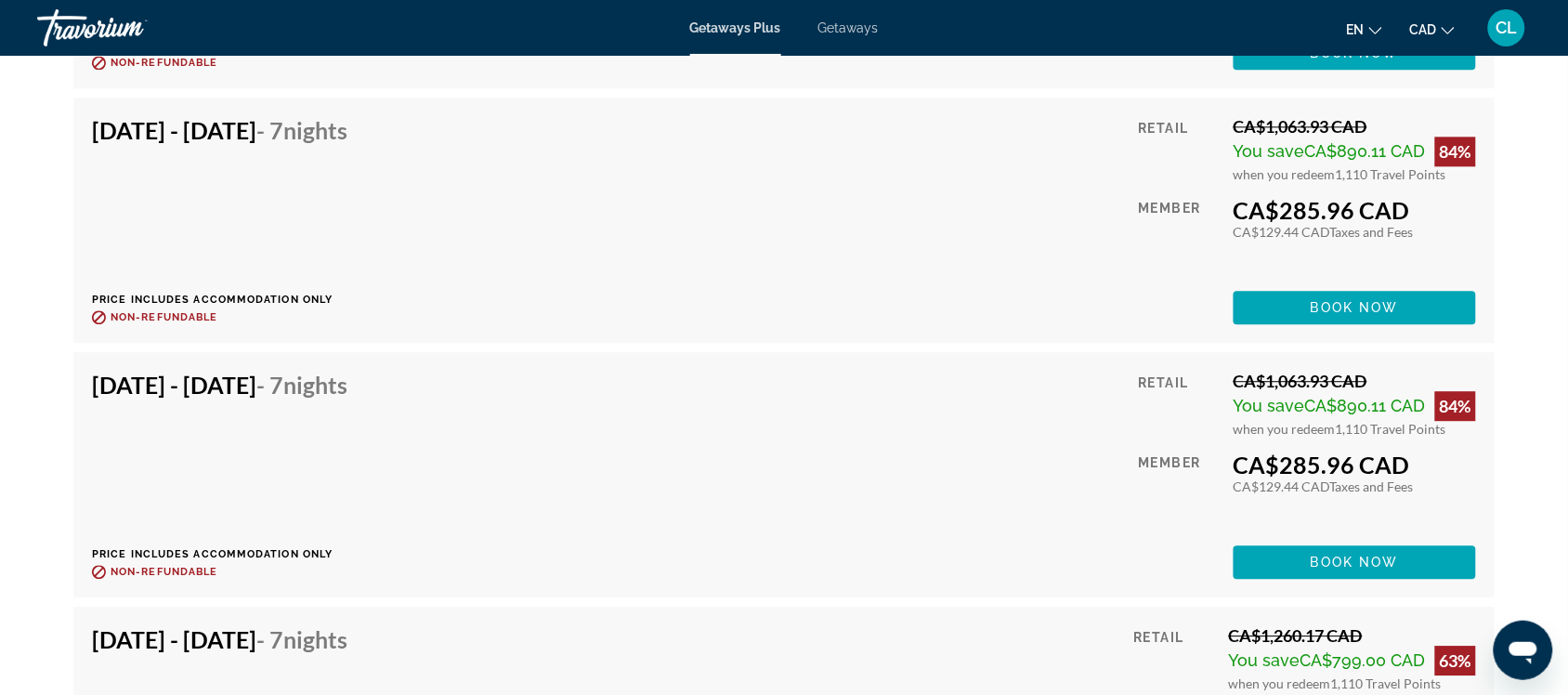
scroll to position [3251, 0]
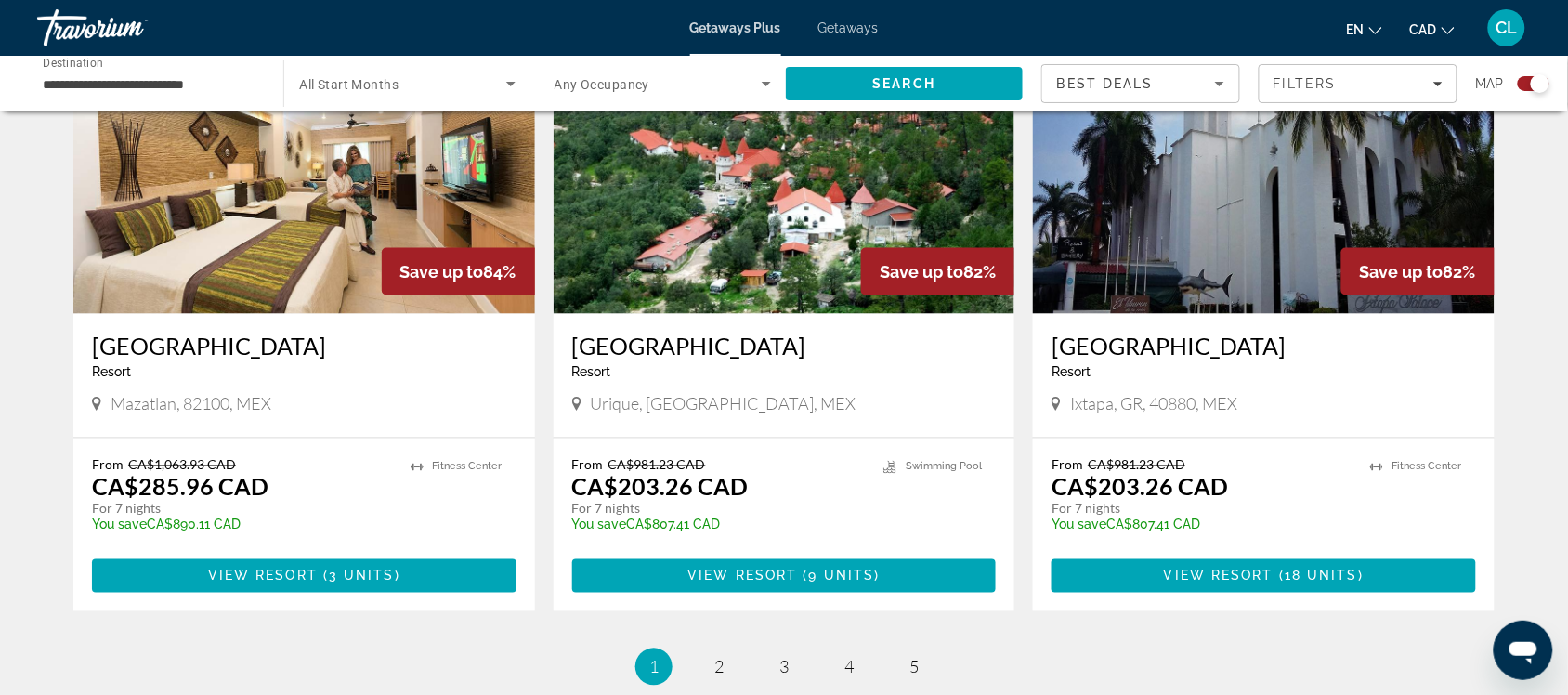
scroll to position [2787, 0]
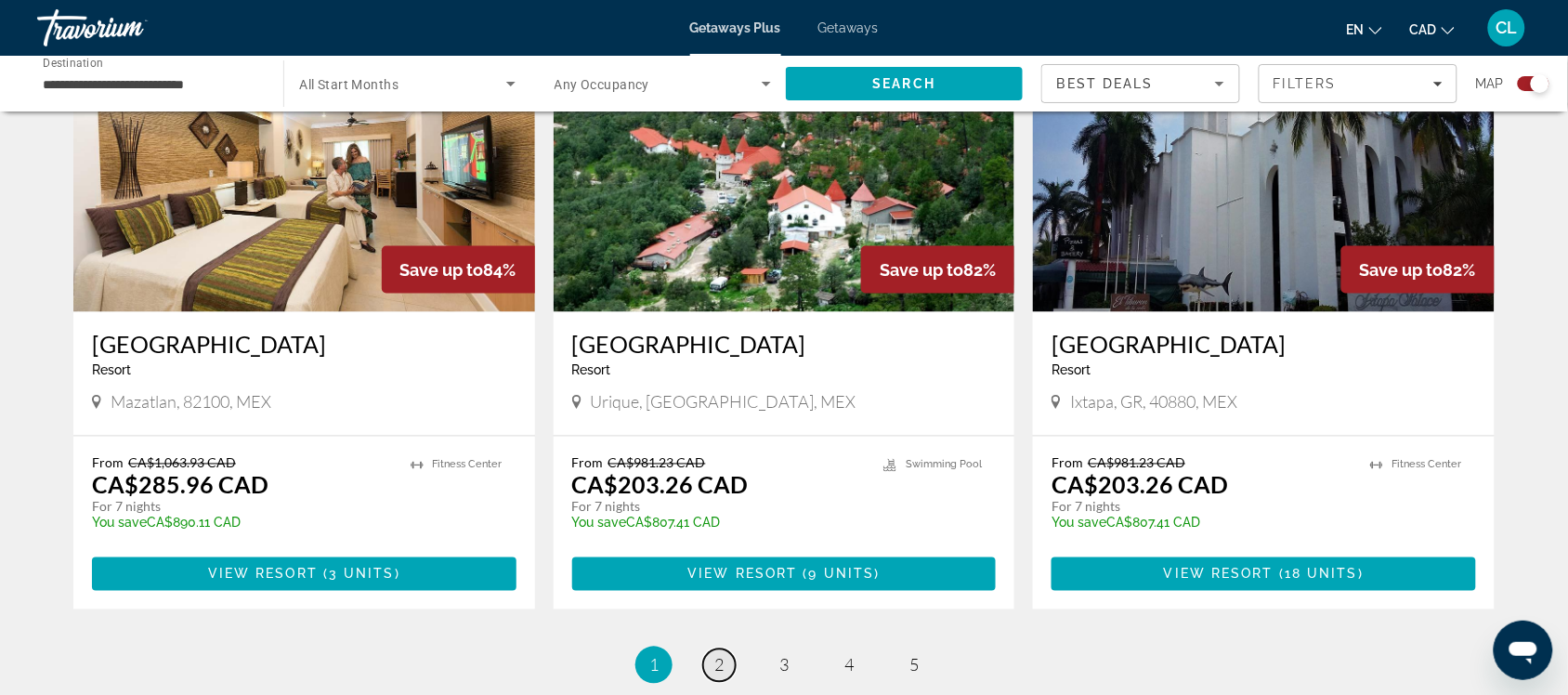
click at [717, 655] on span "2" at bounding box center [719, 665] width 9 height 20
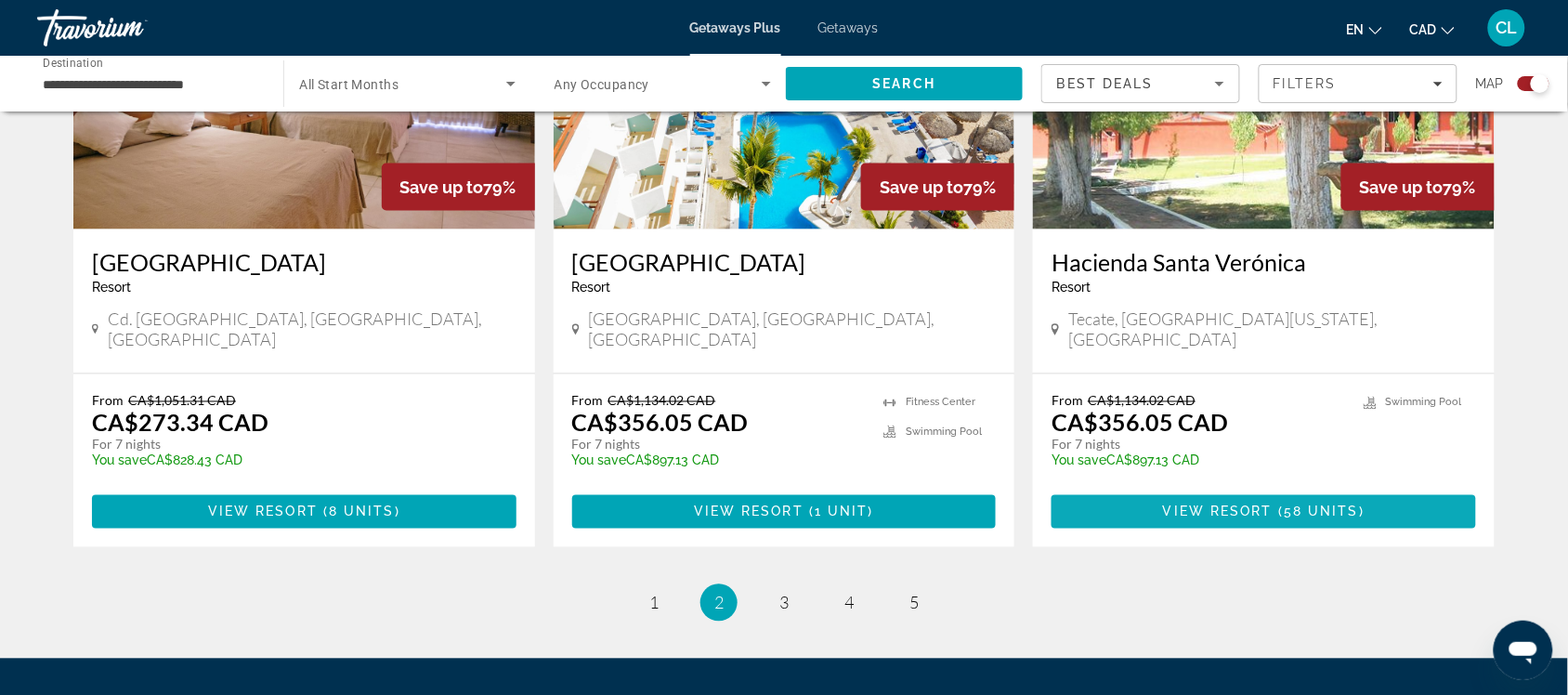
scroll to position [2903, 0]
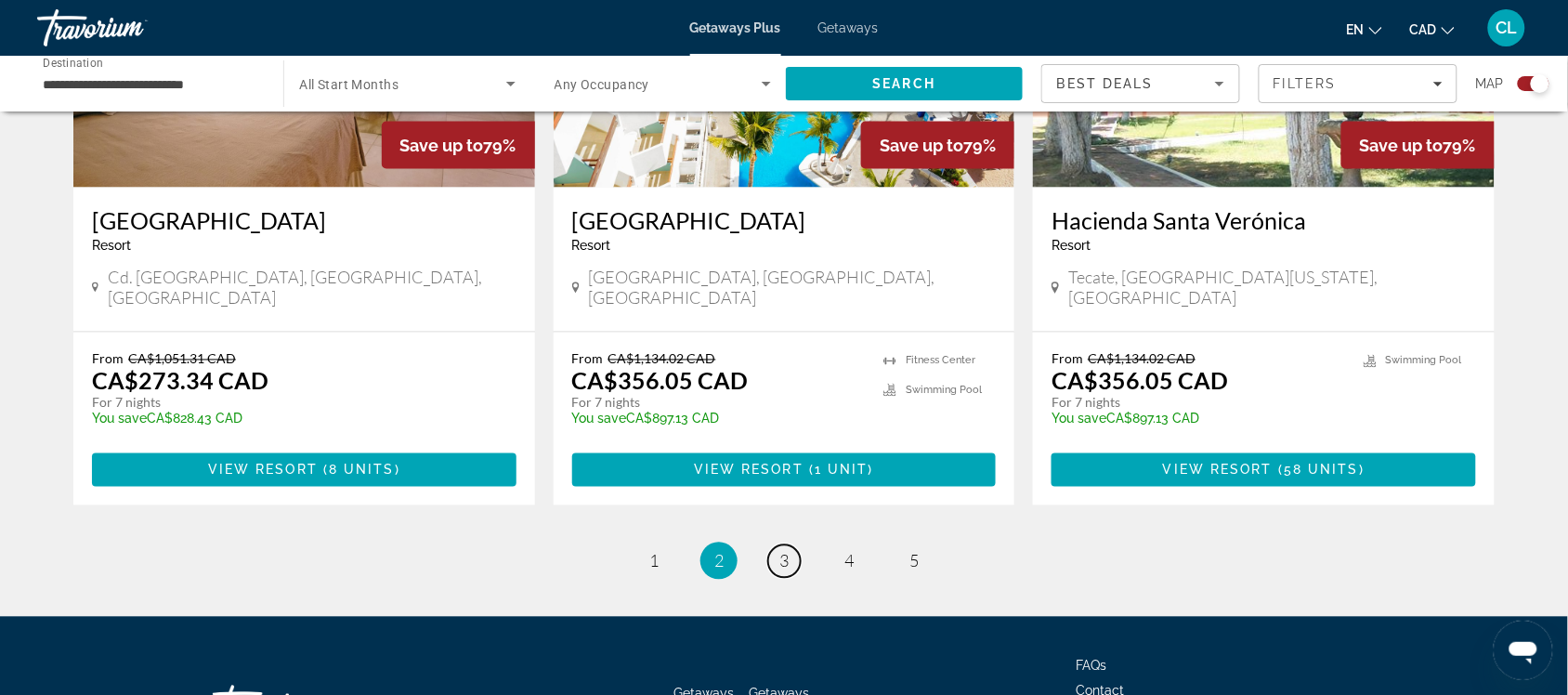
click at [780, 551] on span "3" at bounding box center [784, 561] width 9 height 20
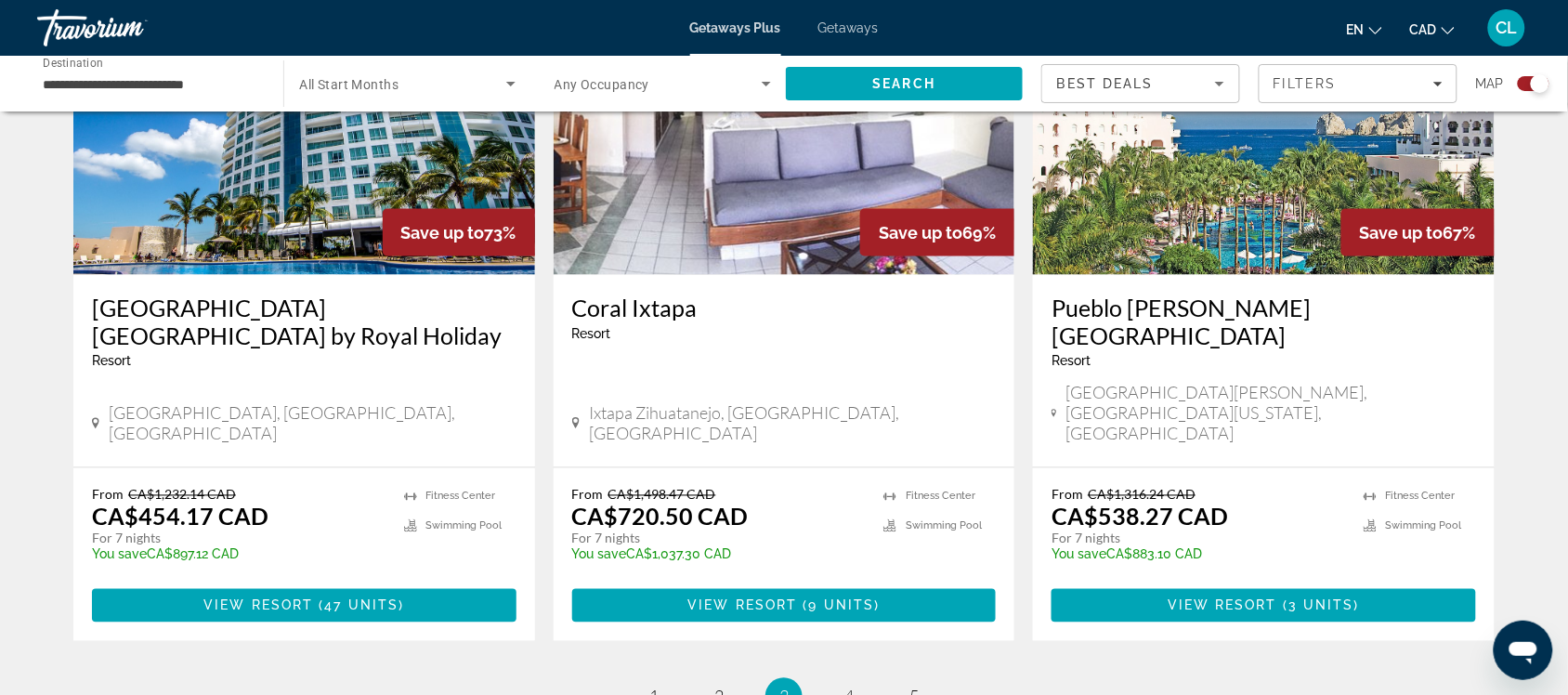
scroll to position [2903, 0]
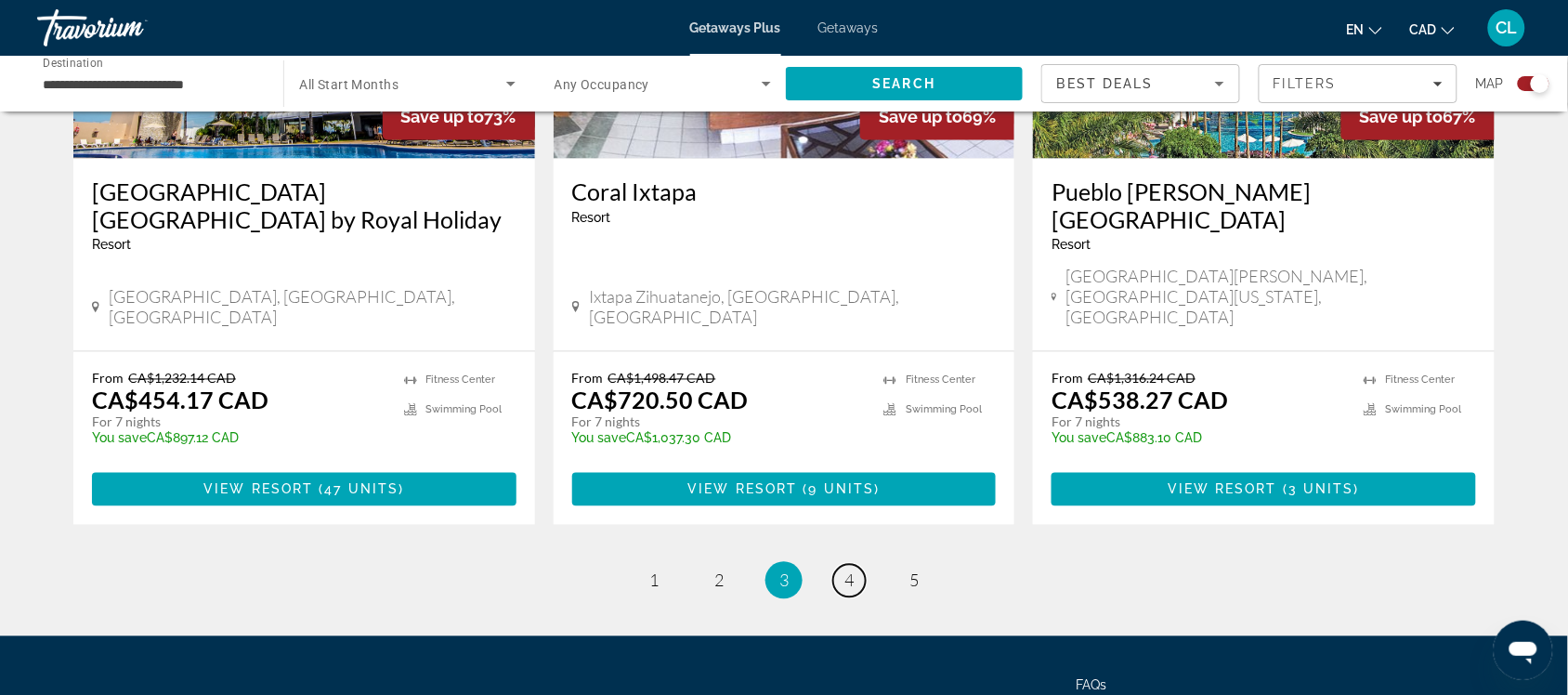
click at [845, 570] on span "4" at bounding box center [849, 581] width 9 height 20
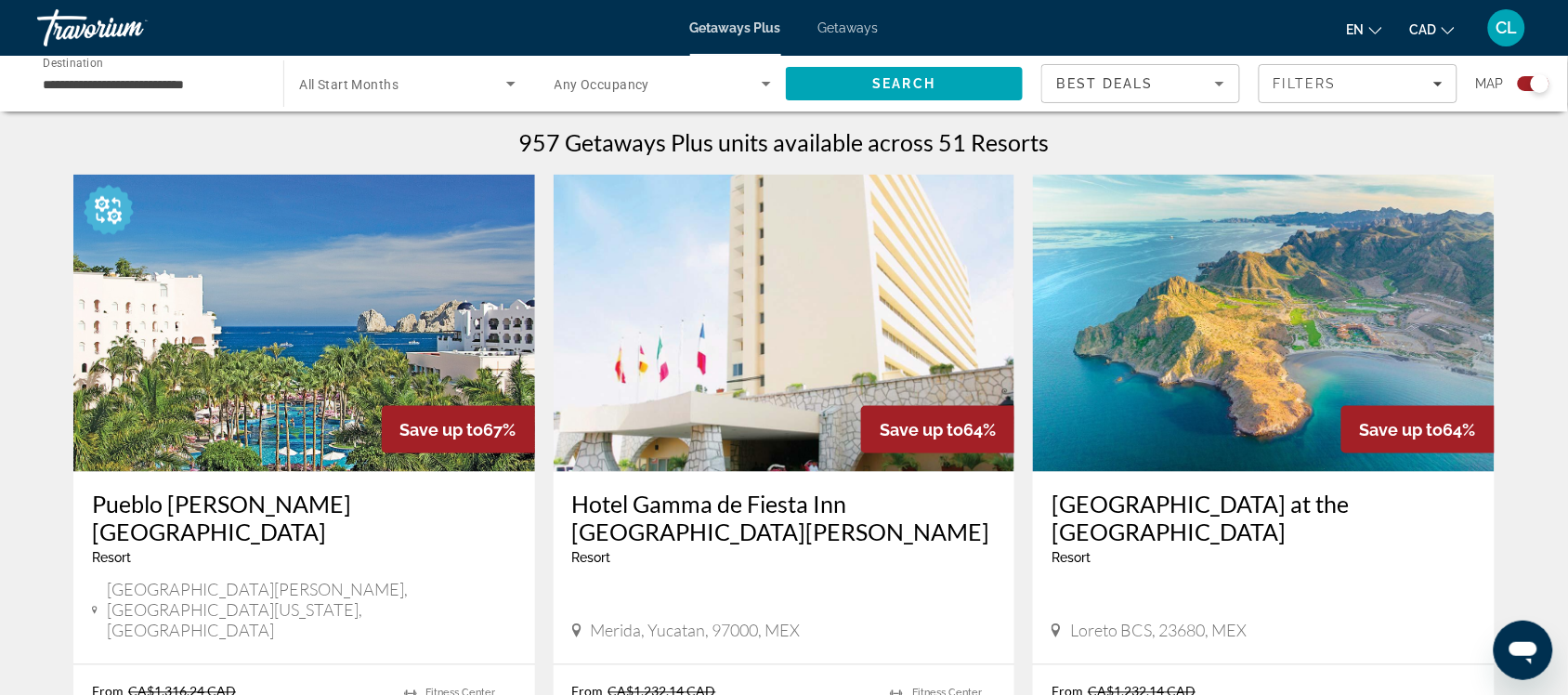
scroll to position [581, 0]
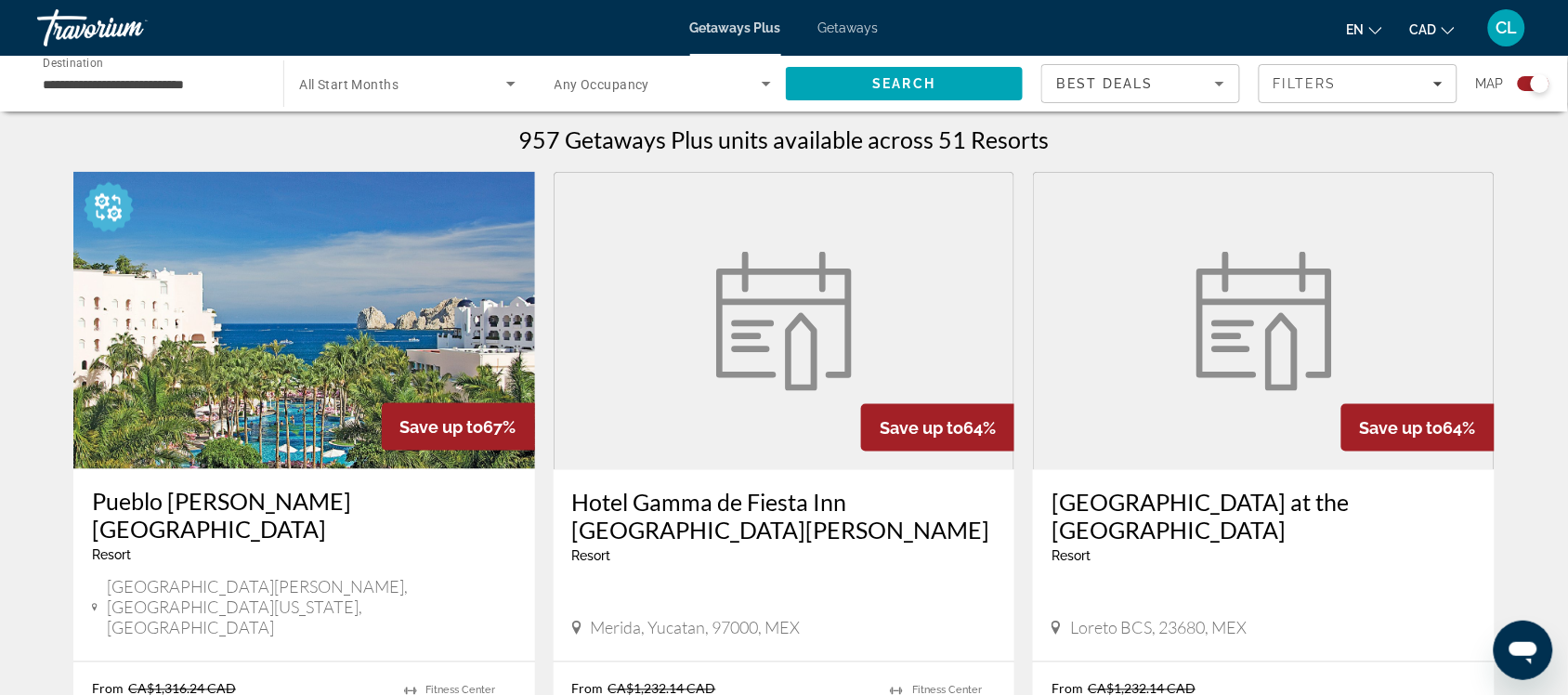
click at [819, 396] on figure "Main content" at bounding box center [784, 321] width 460 height 297
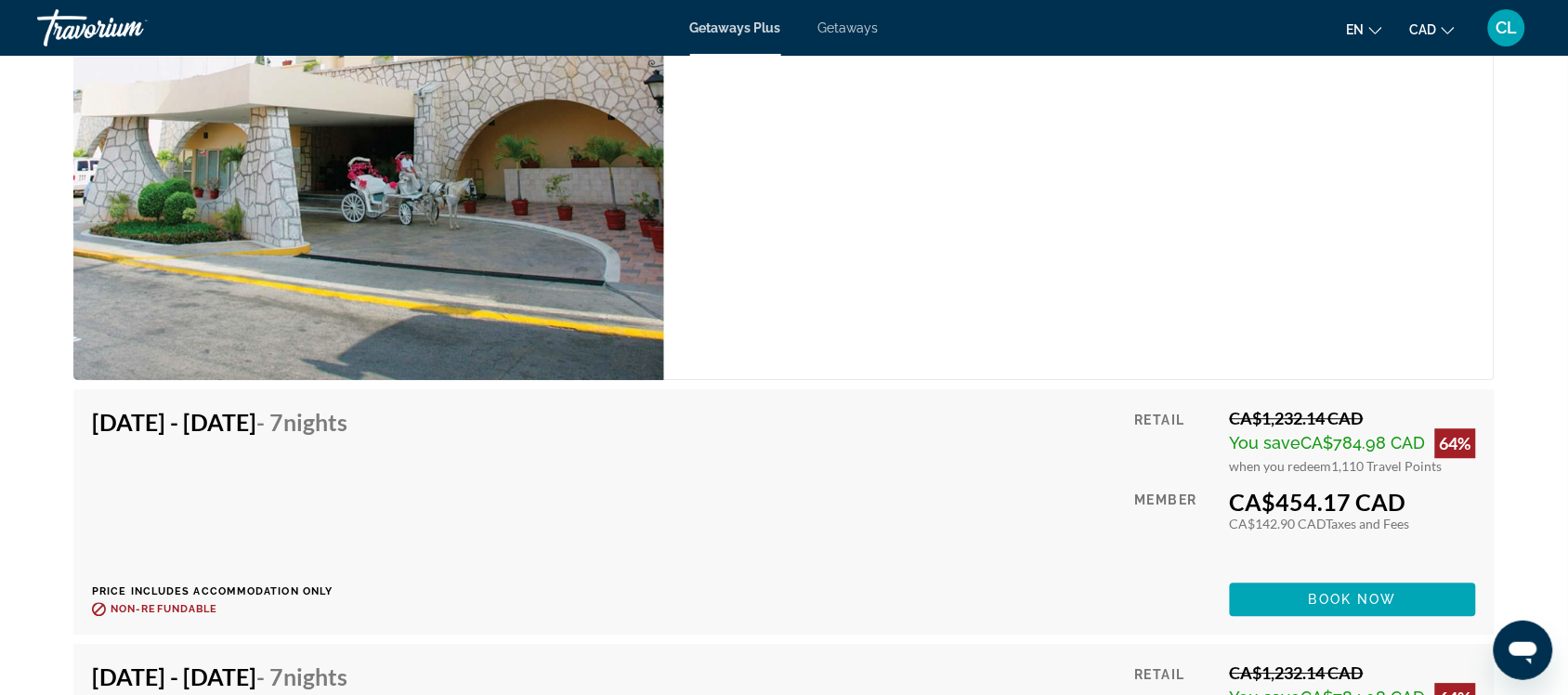
scroll to position [5267, 0]
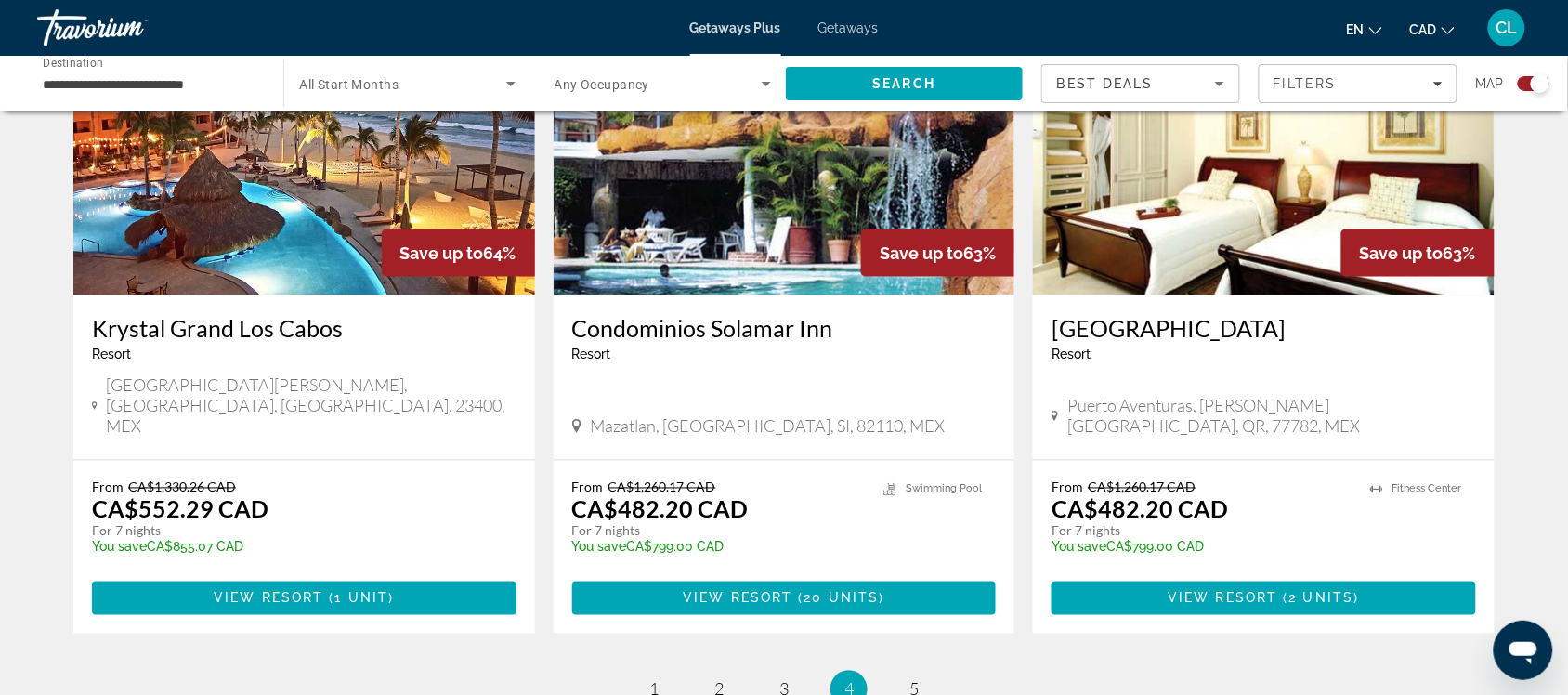
scroll to position [2787, 0]
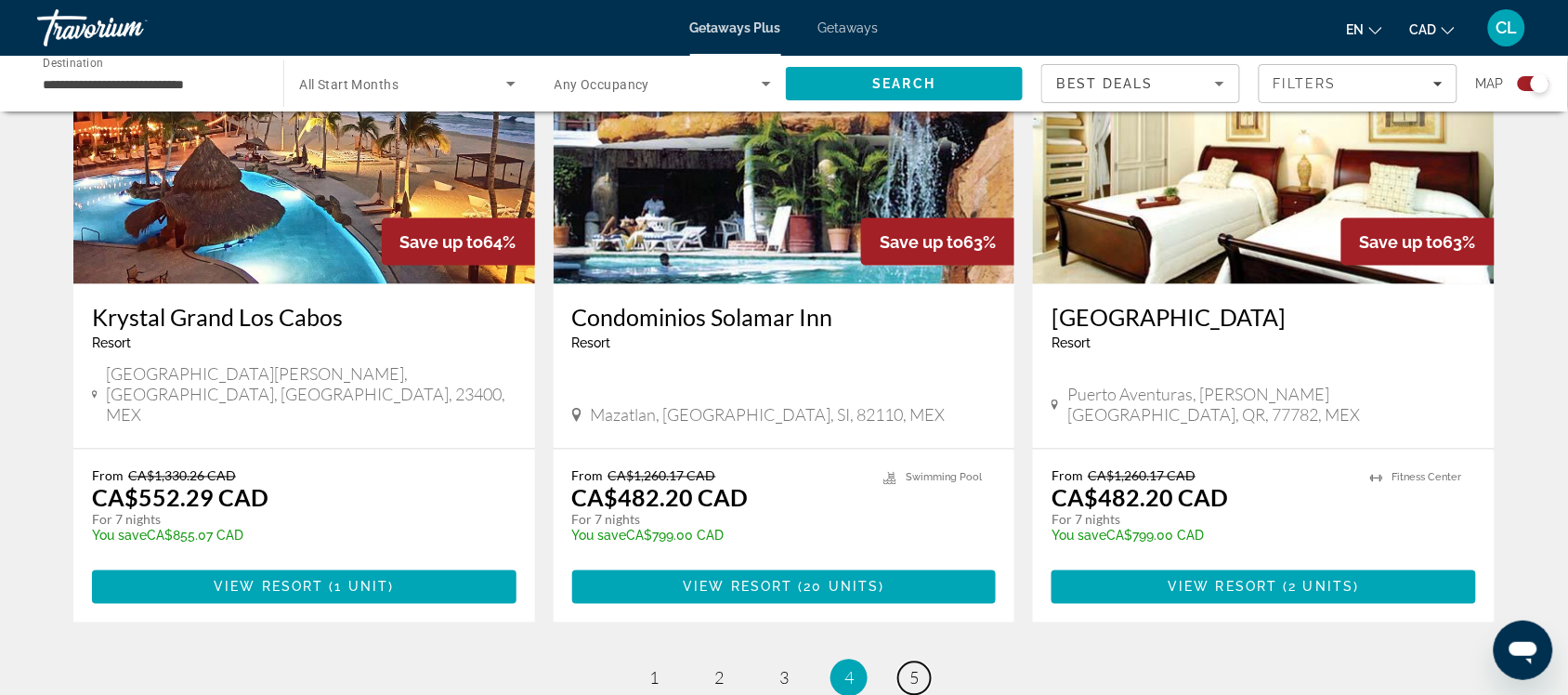
click at [918, 668] on span "5" at bounding box center [914, 678] width 9 height 20
